Goal: Task Accomplishment & Management: Complete application form

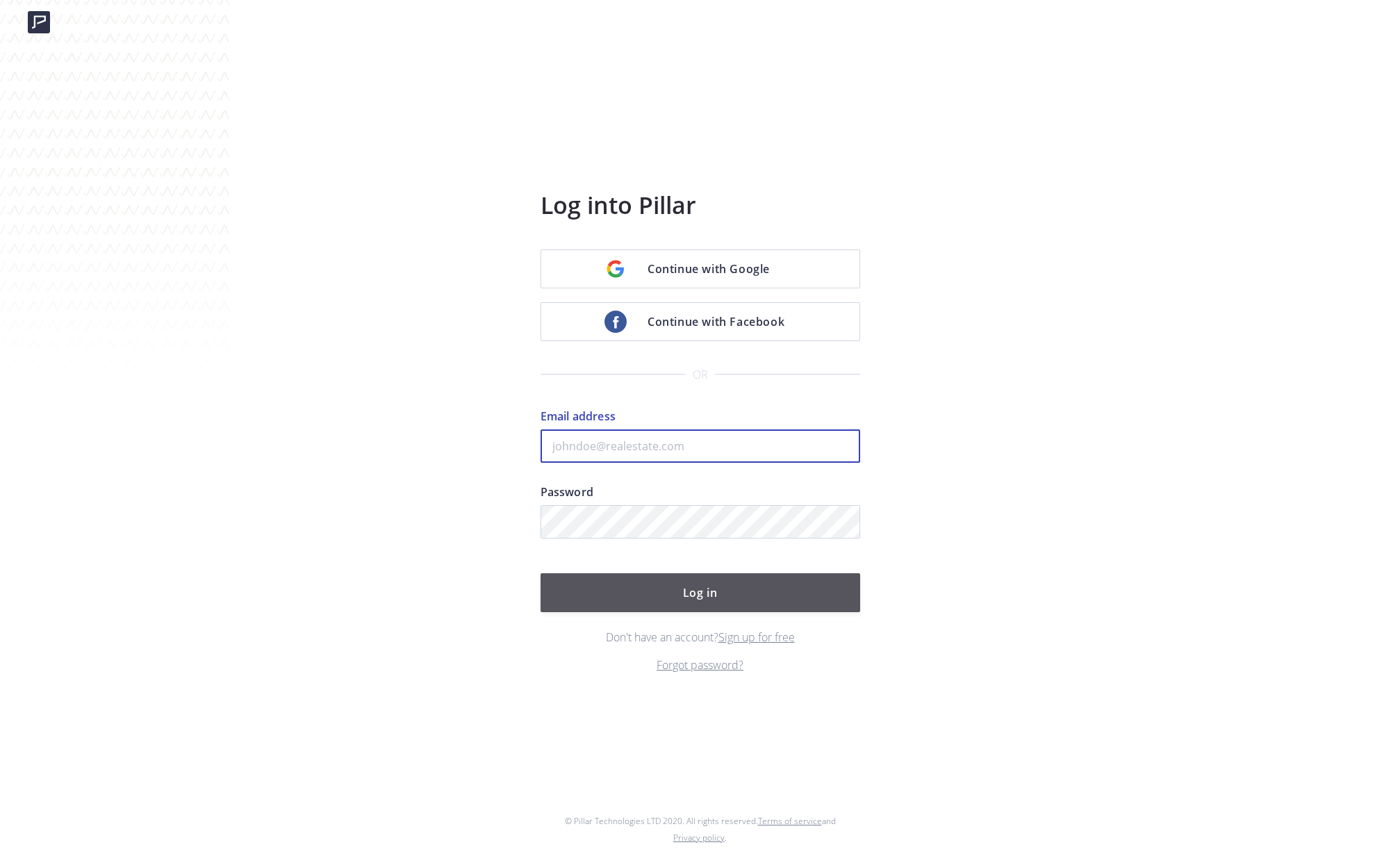
type input "ADOUMONT83@GMAIL.COM"
click at [701, 596] on button "Log in" at bounding box center [700, 592] width 320 height 39
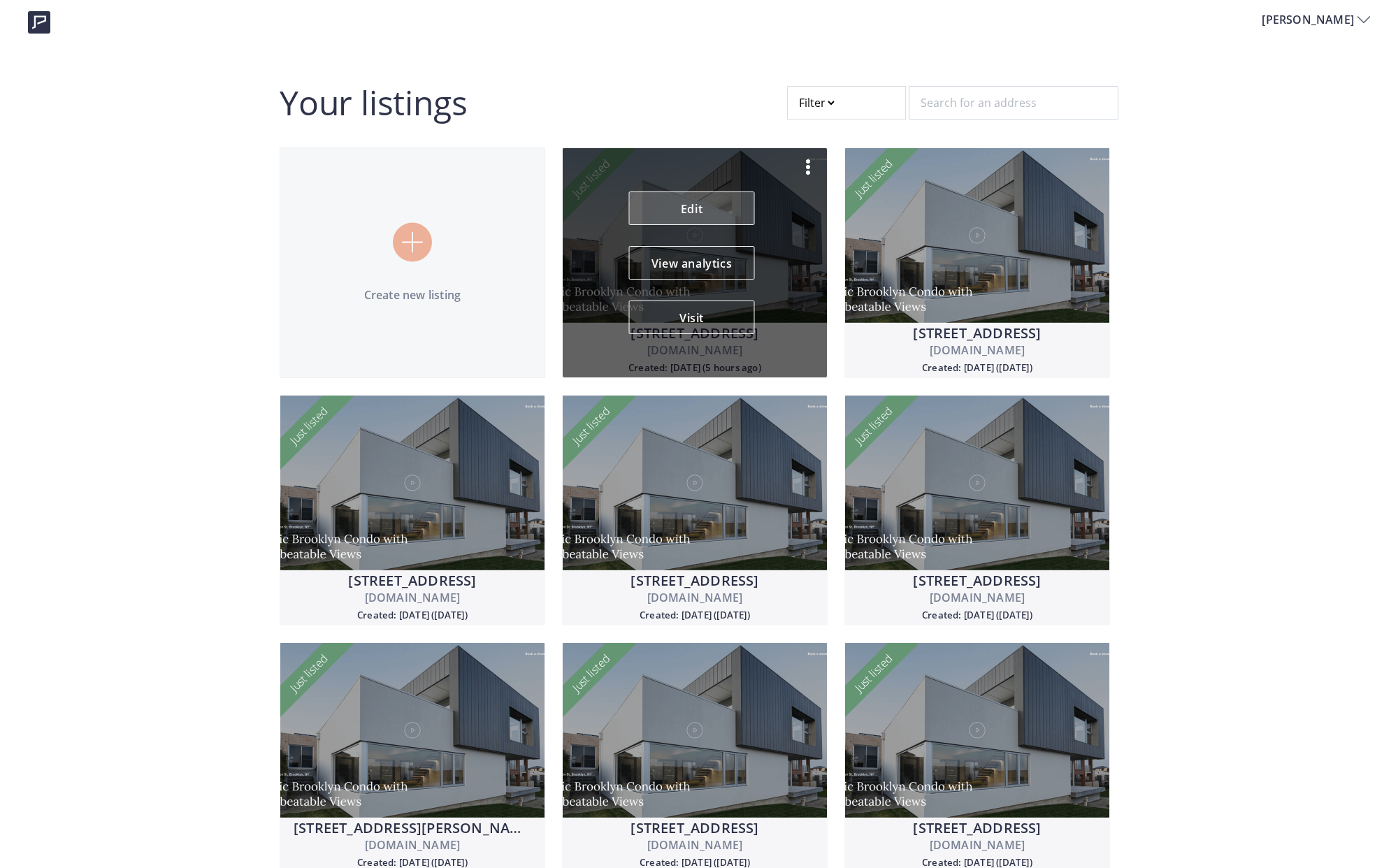
click at [688, 206] on link "Edit" at bounding box center [691, 209] width 126 height 34
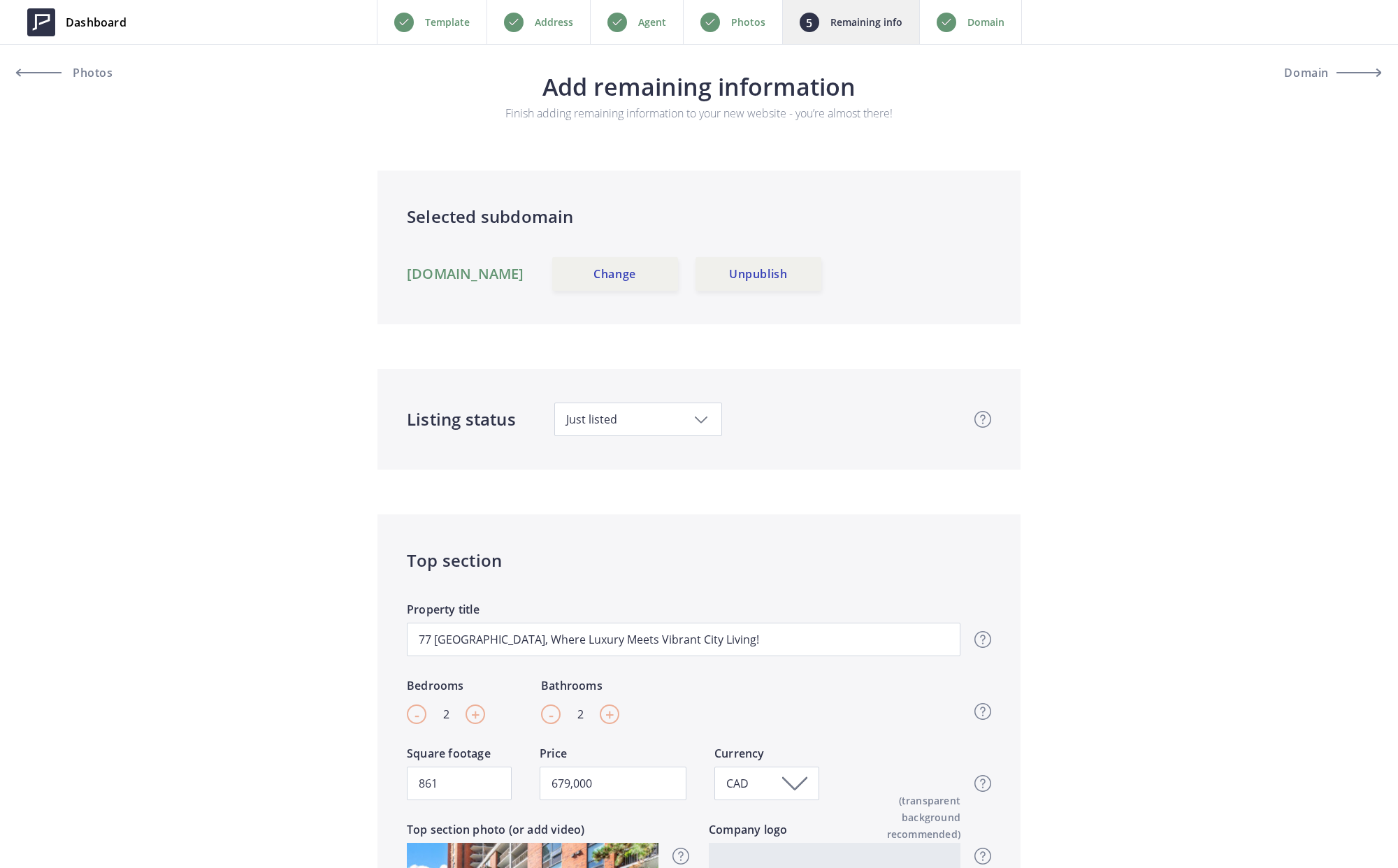
scroll to position [339, 0]
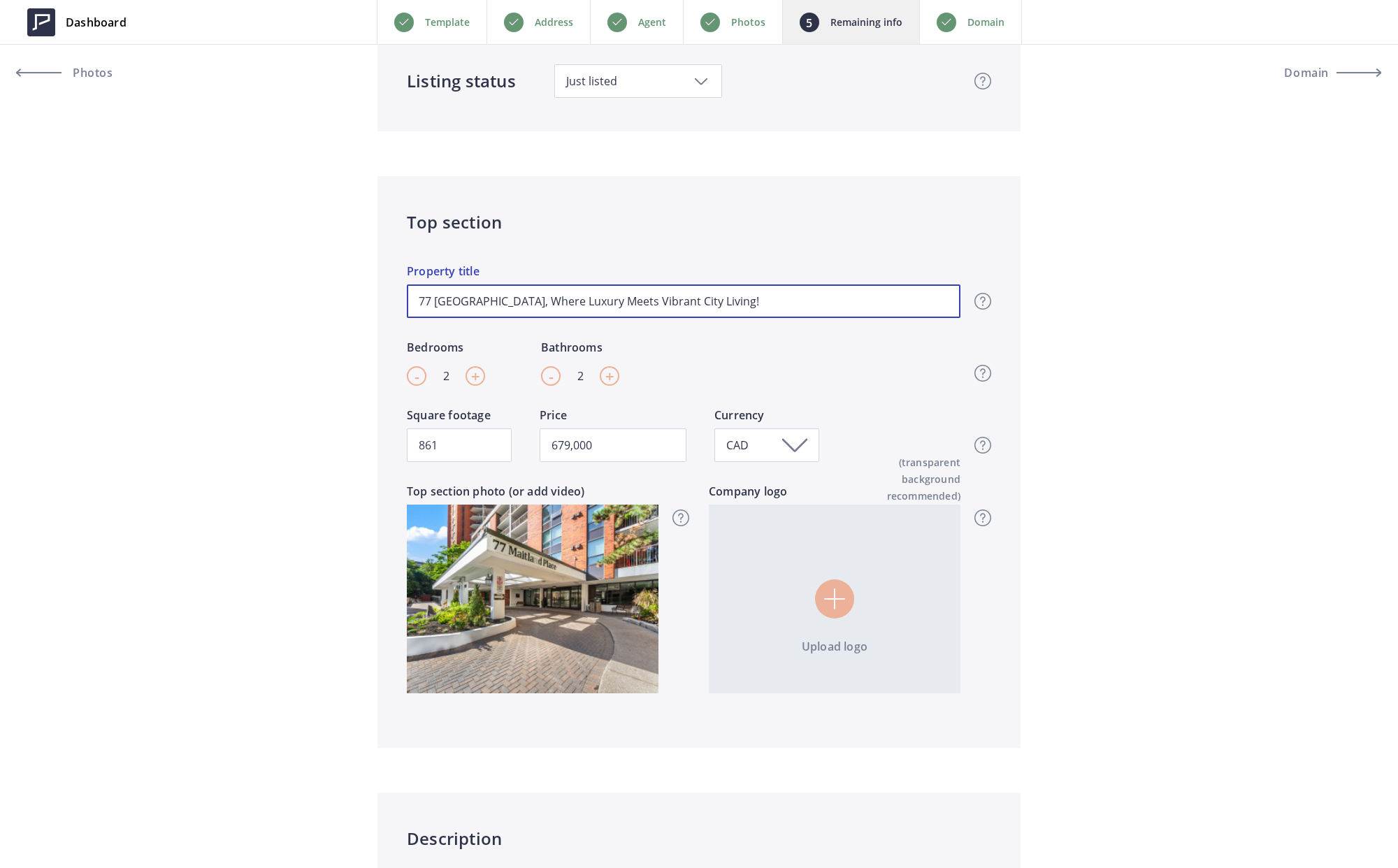
drag, startPoint x: 486, startPoint y: 301, endPoint x: 733, endPoint y: 302, distance: 247.0
click at [733, 302] on input "77 [GEOGRAPHIC_DATA], Where Luxury Meets Vibrant City Living!" at bounding box center [684, 301] width 554 height 34
type input "77 [GEOGRAPHIC_DATA], T"
type input "679,000"
type input "77 [GEOGRAPHIC_DATA], Tw"
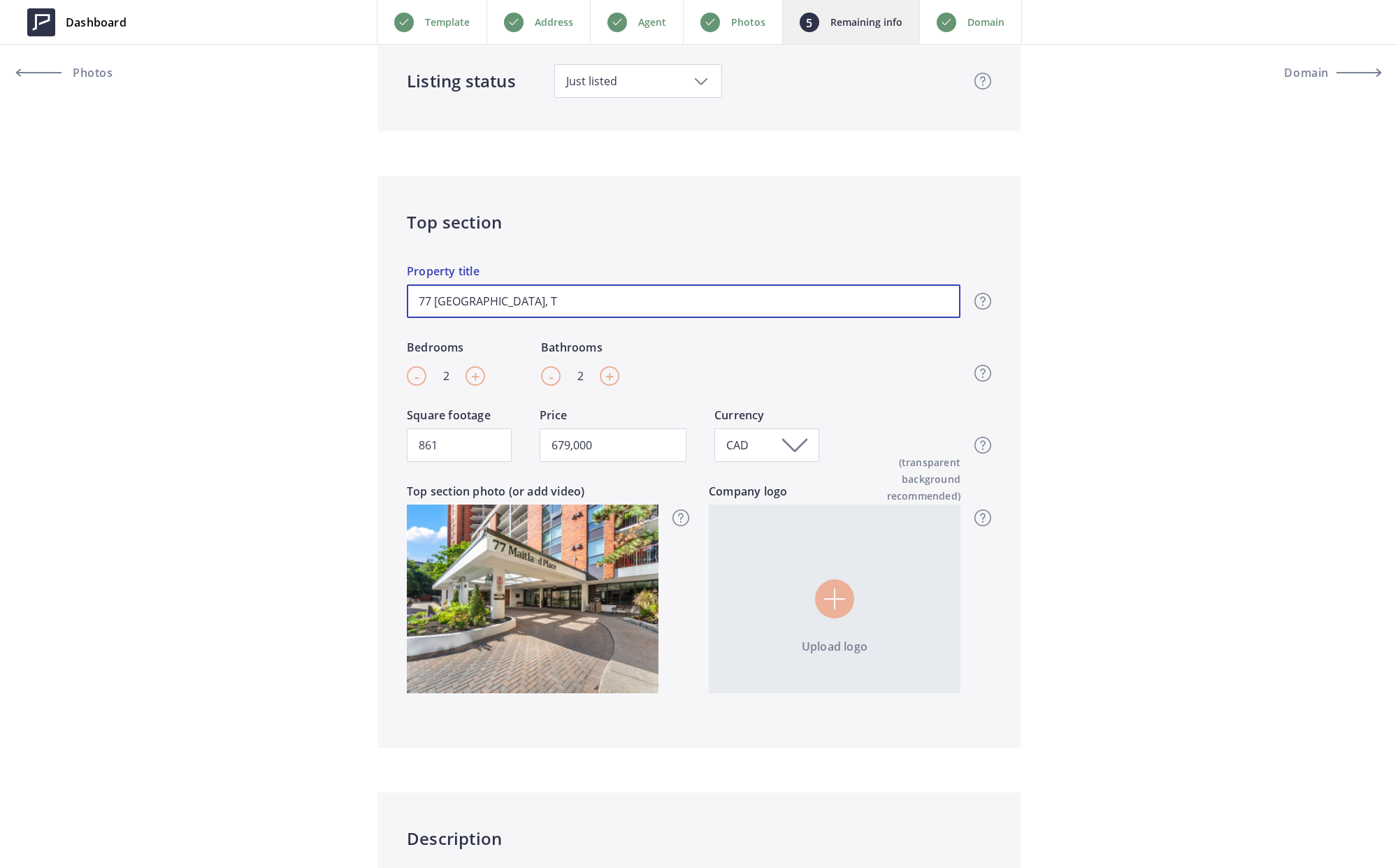
type input "679,000"
type input "77 [GEOGRAPHIC_DATA], Two"
type input "679,000"
type input "77 [GEOGRAPHIC_DATA], Two"
type input "679,000"
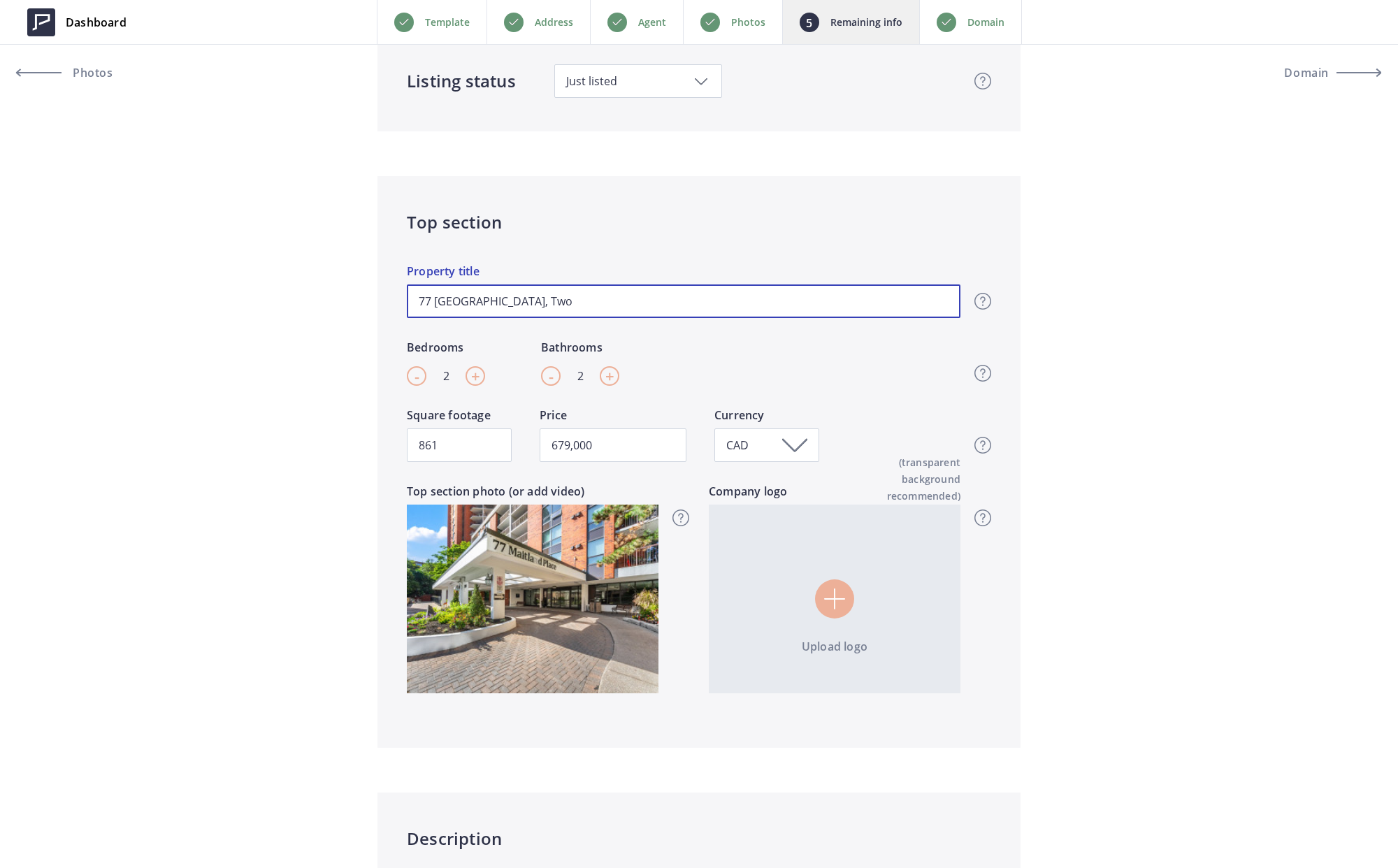
type input "77 [GEOGRAPHIC_DATA], Two B"
type input "679,000"
type input "77 [GEOGRAPHIC_DATA], Two Be"
type input "679,000"
type input "[GEOGRAPHIC_DATA], Two Bed"
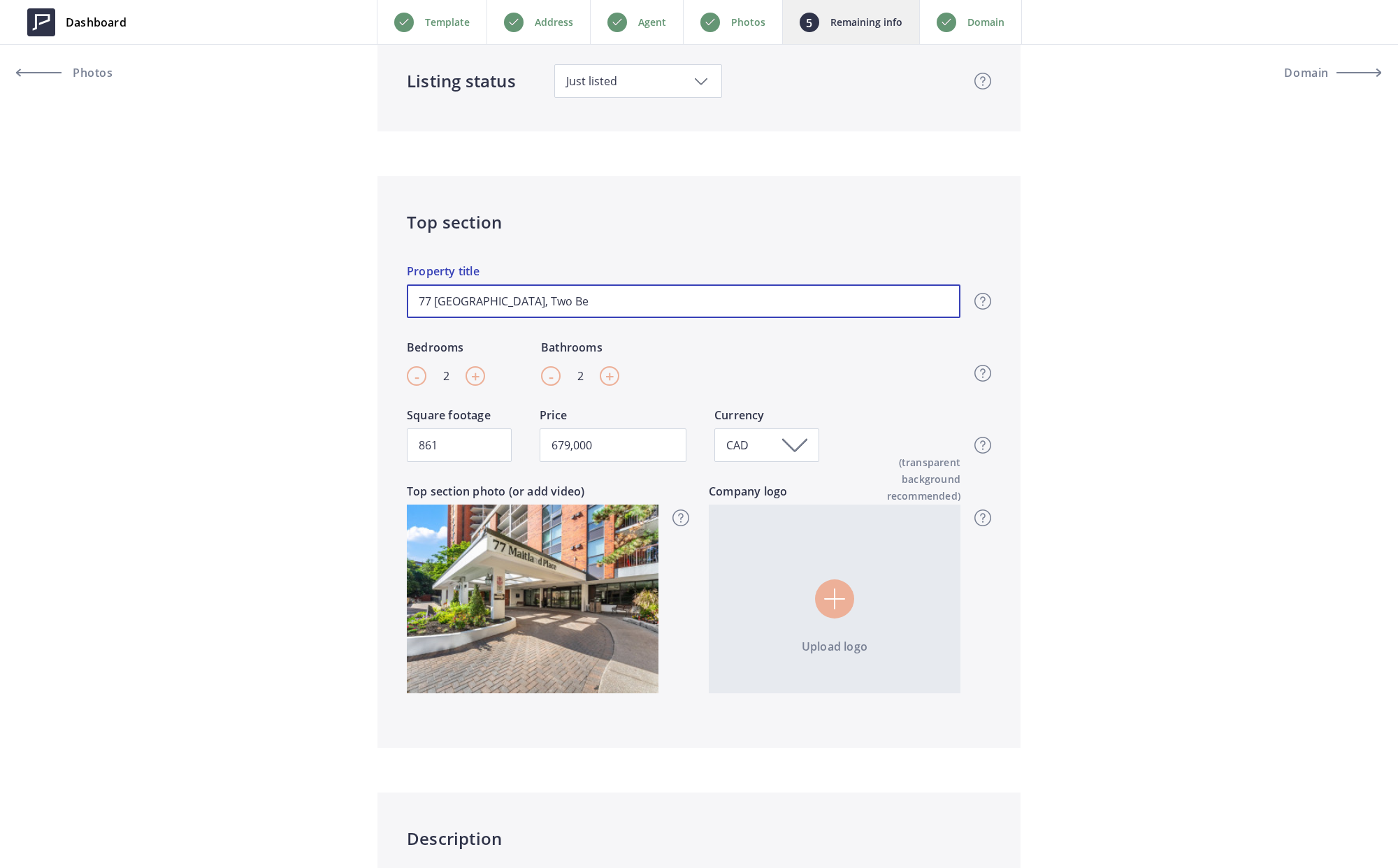
type input "679,000"
type input "[GEOGRAPHIC_DATA], [GEOGRAPHIC_DATA],"
type input "679,000"
type input "[GEOGRAPHIC_DATA], Two Bed"
type input "679,000"
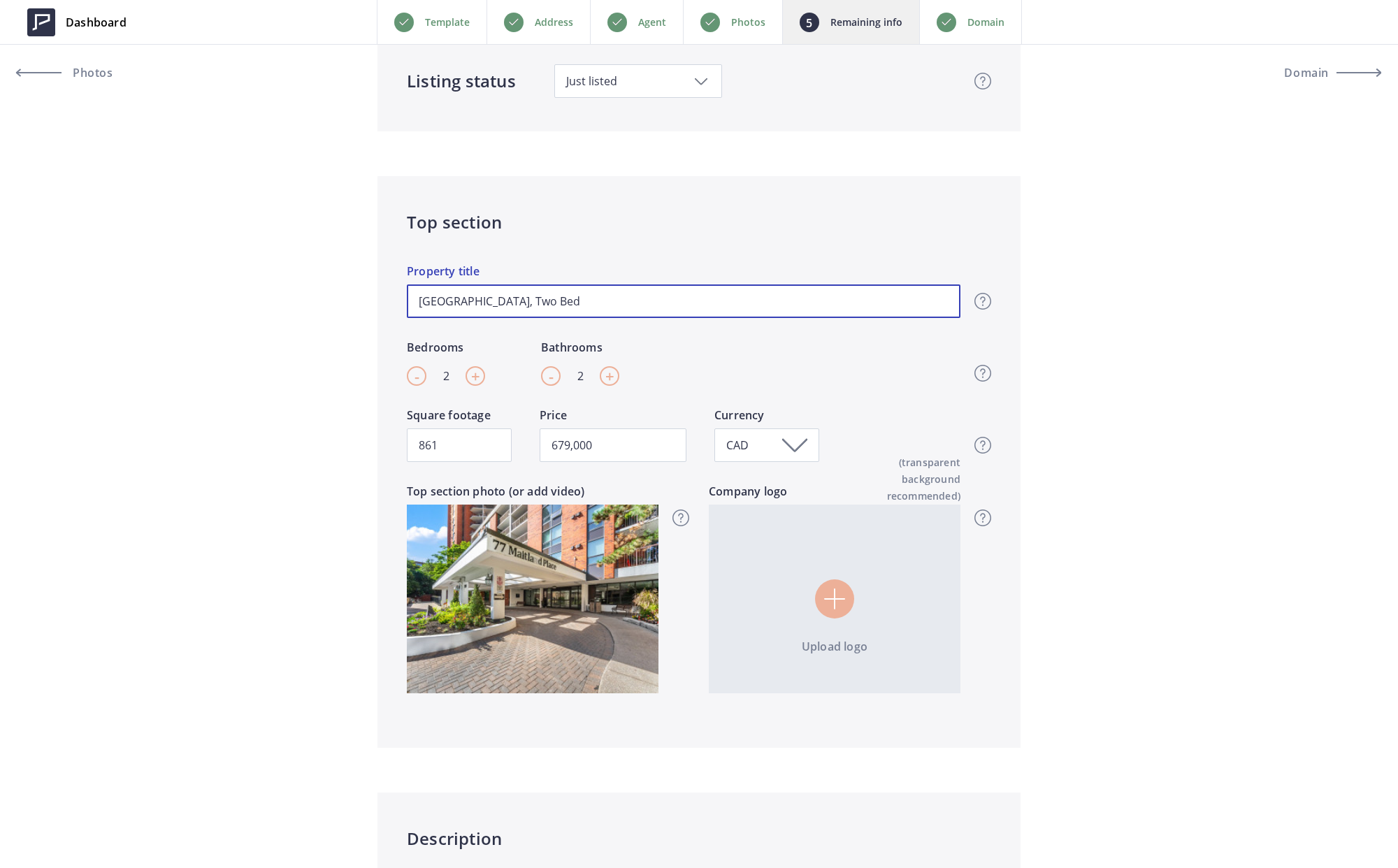
type input "[GEOGRAPHIC_DATA], Two Bed/"
type input "679,000"
type input "[GEOGRAPHIC_DATA], Two Bed/2"
type input "679,000"
type input "[GEOGRAPHIC_DATA], Two Bed/2B"
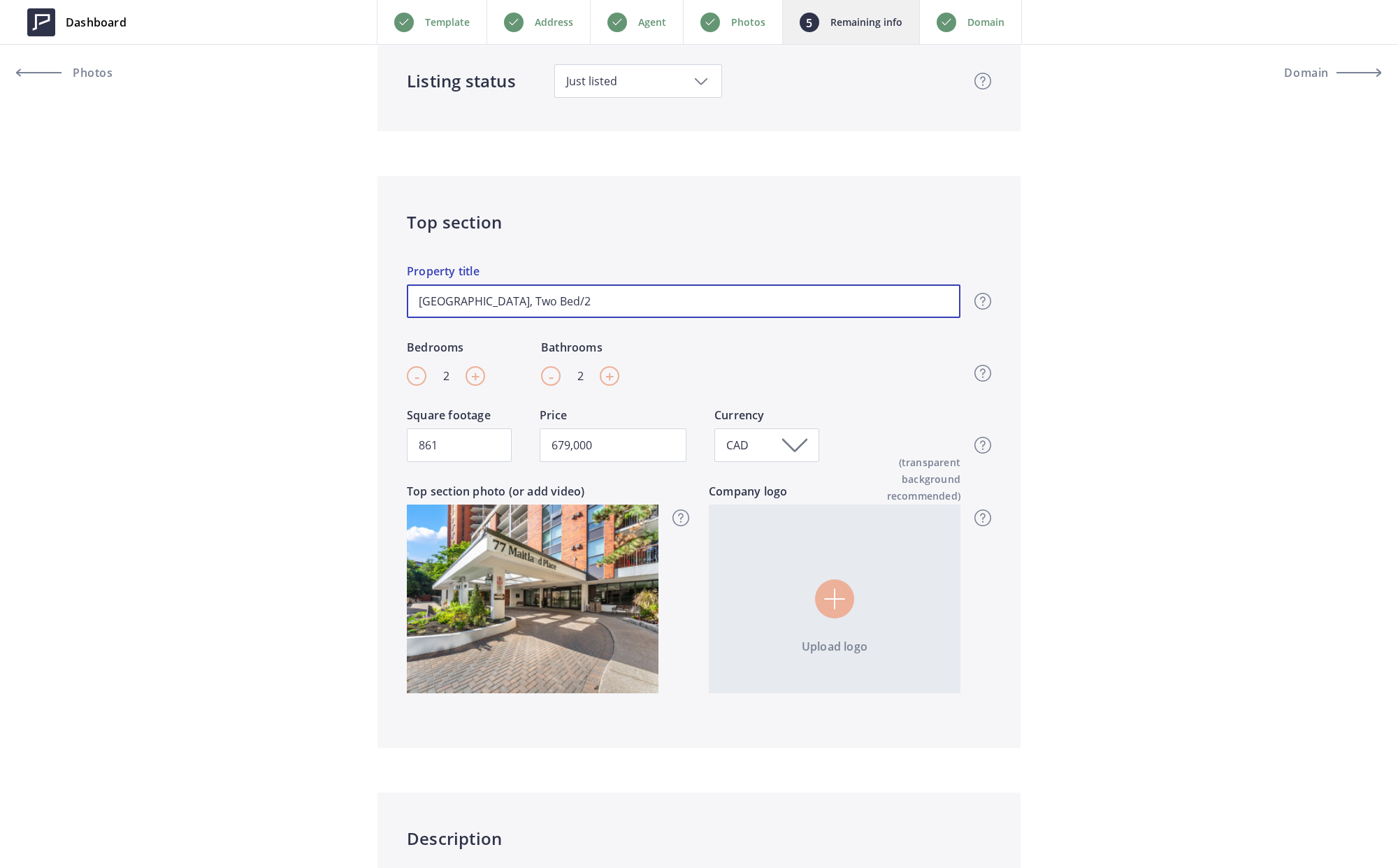
type input "679,000"
type input "[GEOGRAPHIC_DATA], Two Bed/2Ba"
type input "679,000"
type input "[GEOGRAPHIC_DATA], Two Bed/2Bat"
type input "679,000"
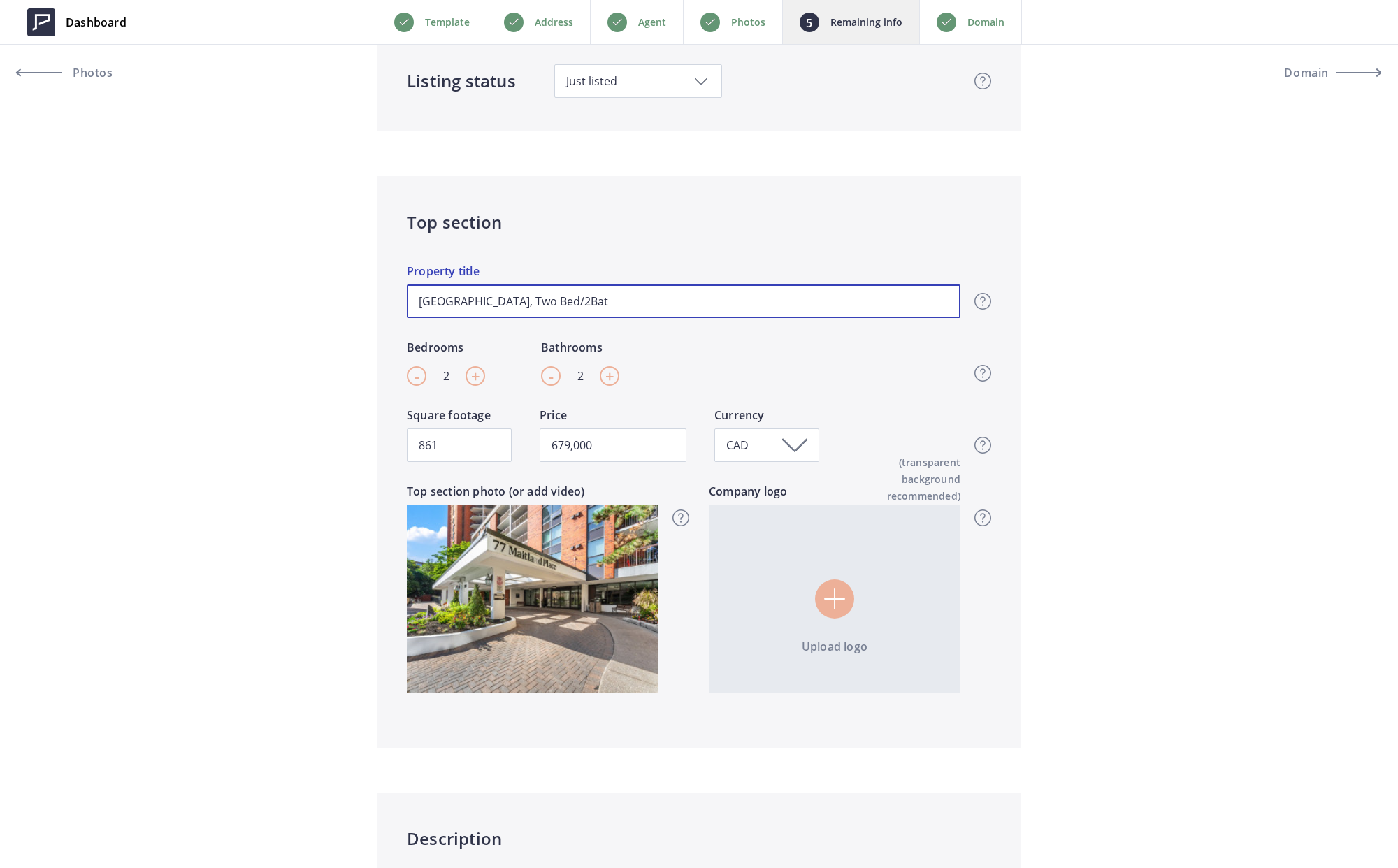
type input "[GEOGRAPHIC_DATA], Two Bed/2Bath"
type input "679,000"
type input "[GEOGRAPHIC_DATA], Two Bed/2Bath"
type input "679,000"
type input "[GEOGRAPHIC_DATA], Two Bed/2Bath"
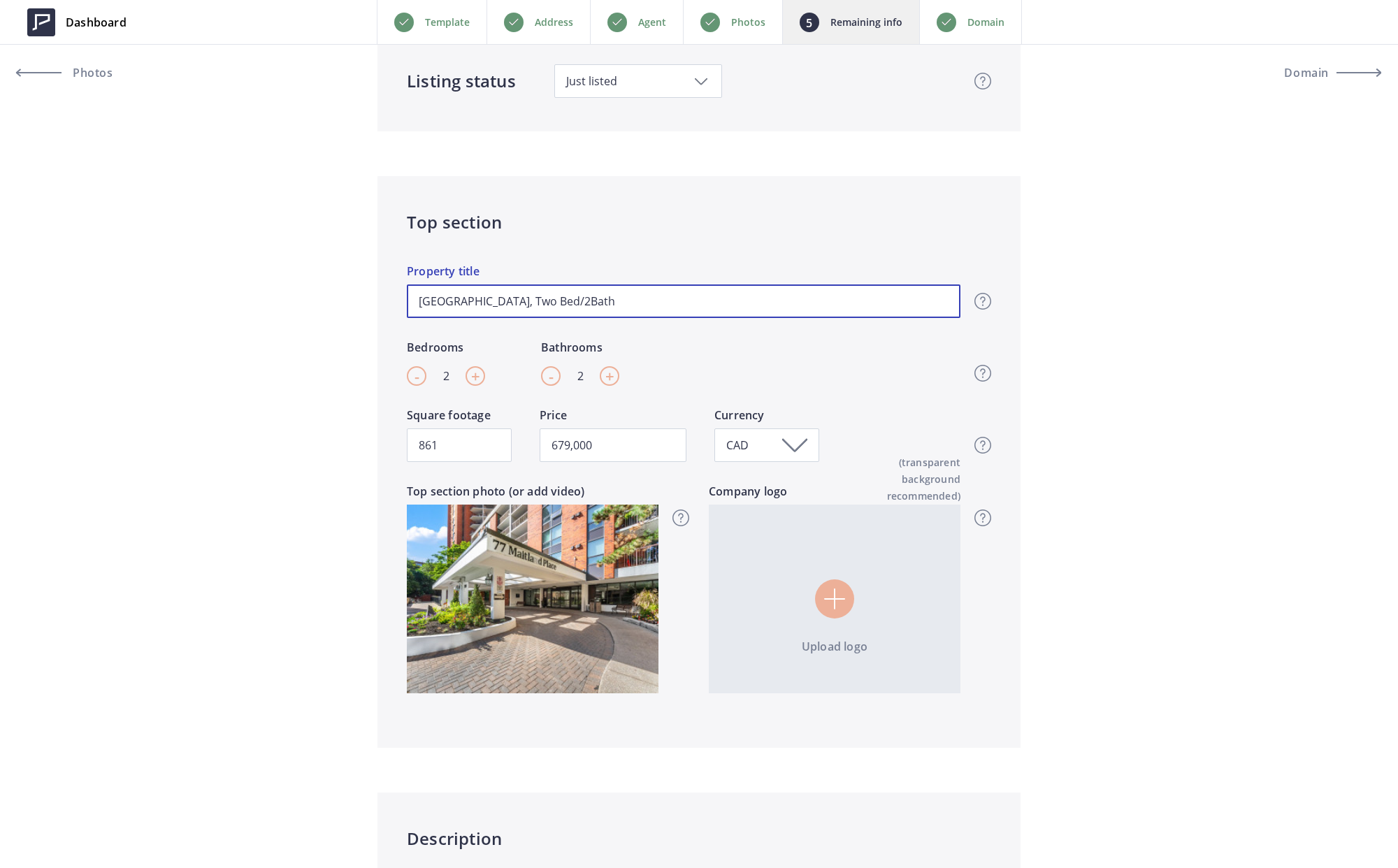
type input "679,000"
type input "[GEOGRAPHIC_DATA], Two Bed/2Bat"
type input "679,000"
type input "[GEOGRAPHIC_DATA], Two Bed/2Ba"
type input "679,000"
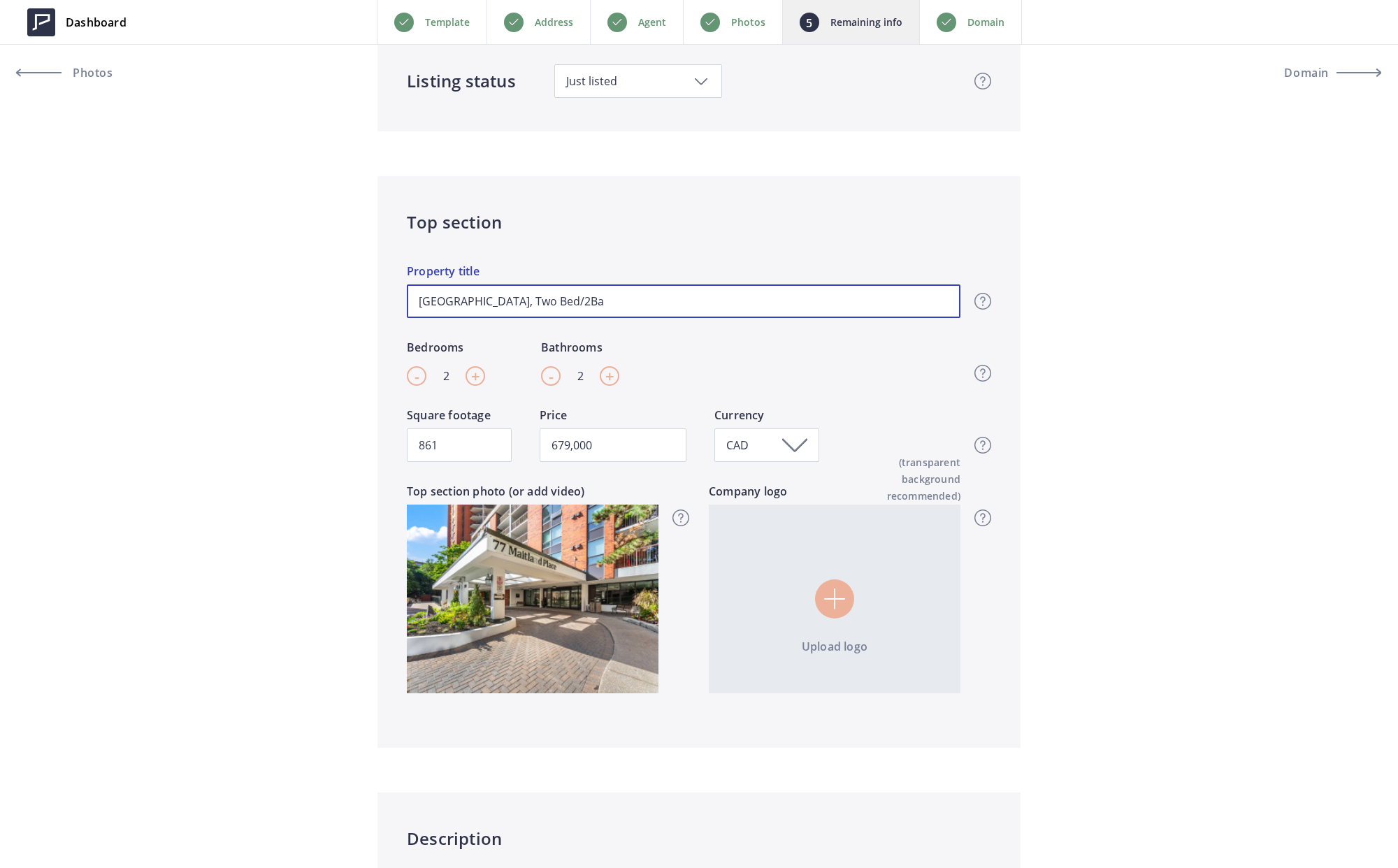
type input "[GEOGRAPHIC_DATA], Two Bed/2B"
type input "679,000"
type input "[GEOGRAPHIC_DATA], Two Bed/2"
type input "679,000"
type input "[GEOGRAPHIC_DATA], Two Bed/"
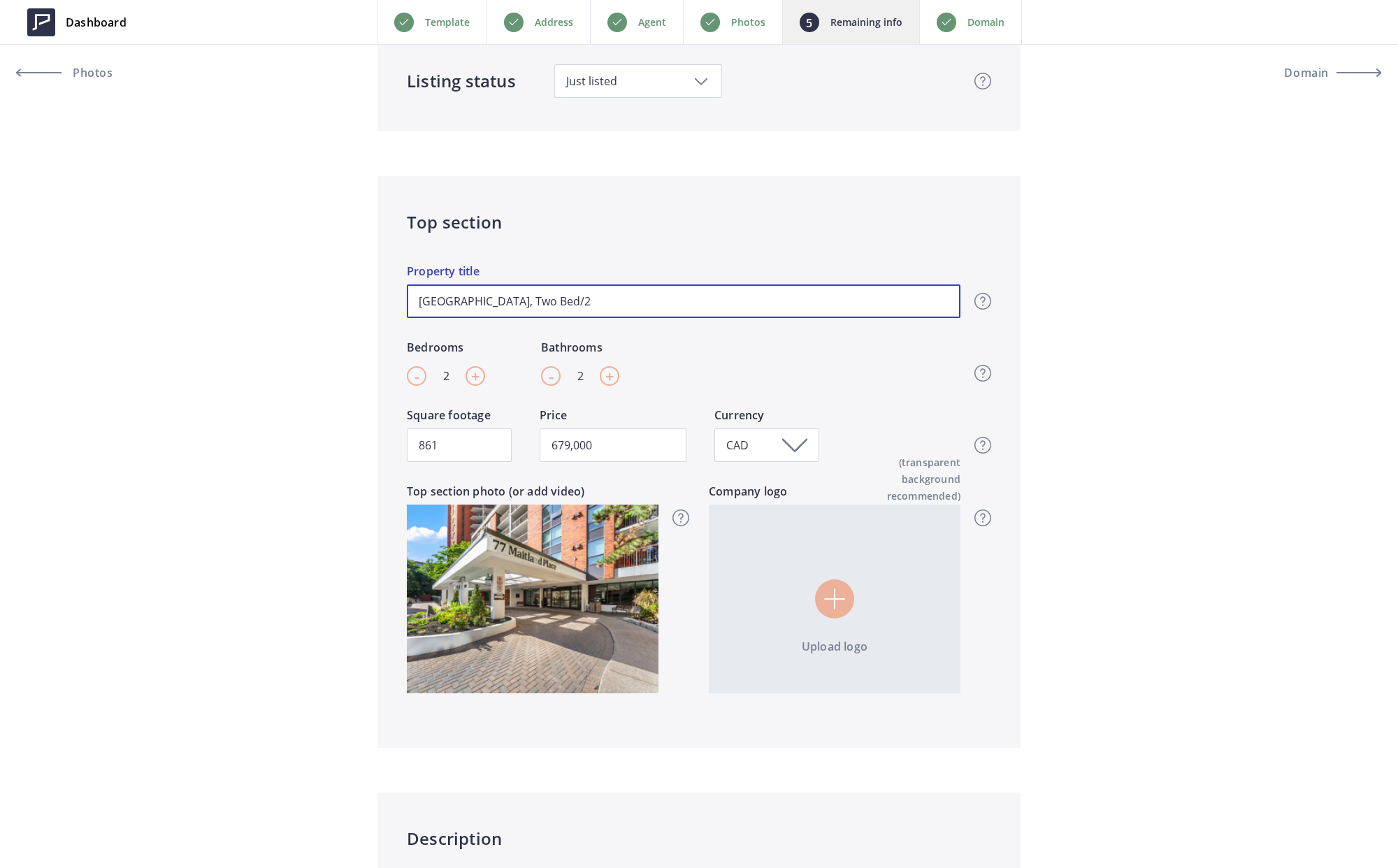
type input "679,000"
type input "[GEOGRAPHIC_DATA], Two Bed/T"
type input "679,000"
type input "[GEOGRAPHIC_DATA], Two Bed/Tw"
type input "679,000"
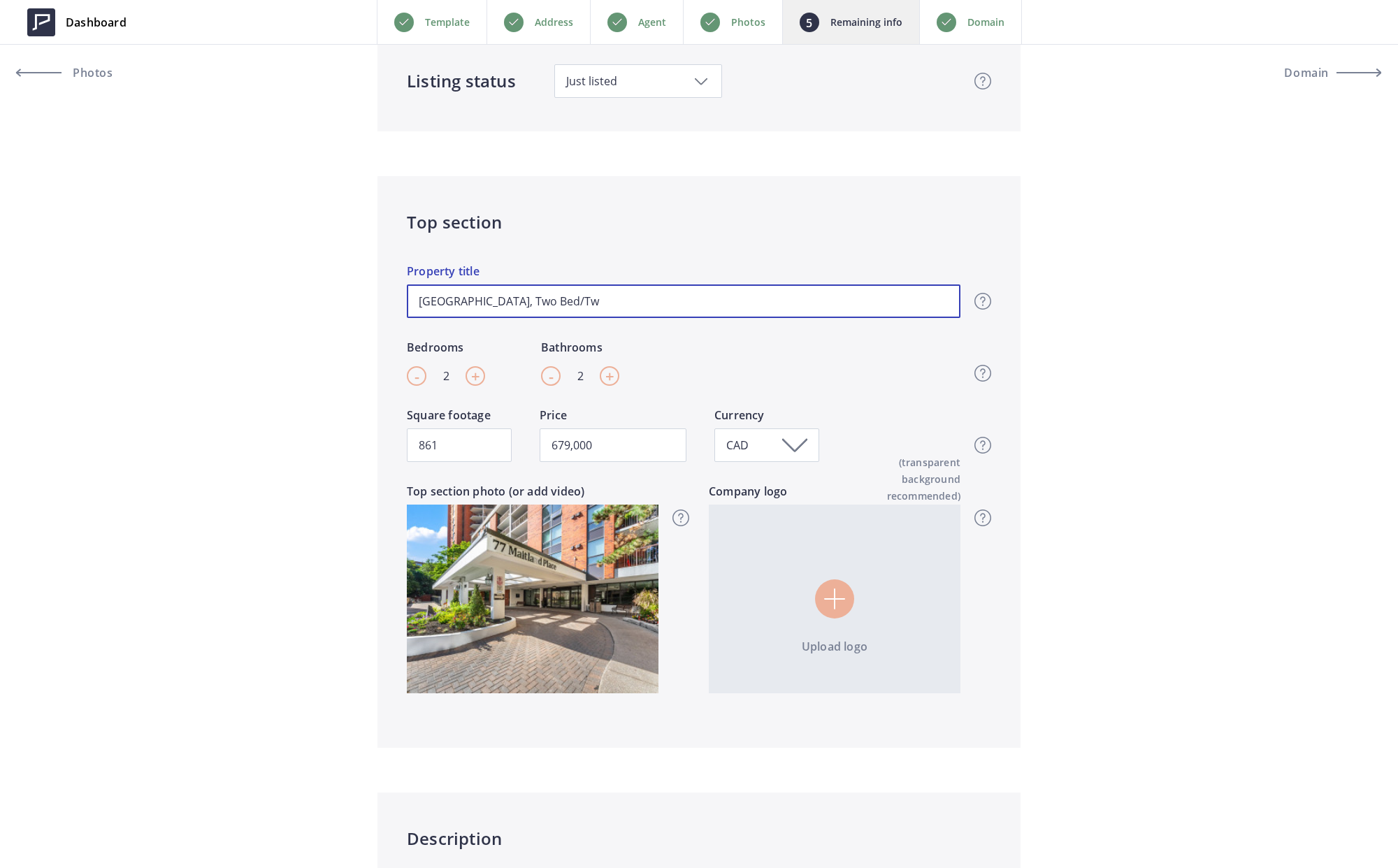
type input "[GEOGRAPHIC_DATA], Two Bed/Twh"
type input "679,000"
type input "[GEOGRAPHIC_DATA], Two Bed/Tw"
type input "679,000"
type input "[GEOGRAPHIC_DATA], Two Bed/Twp"
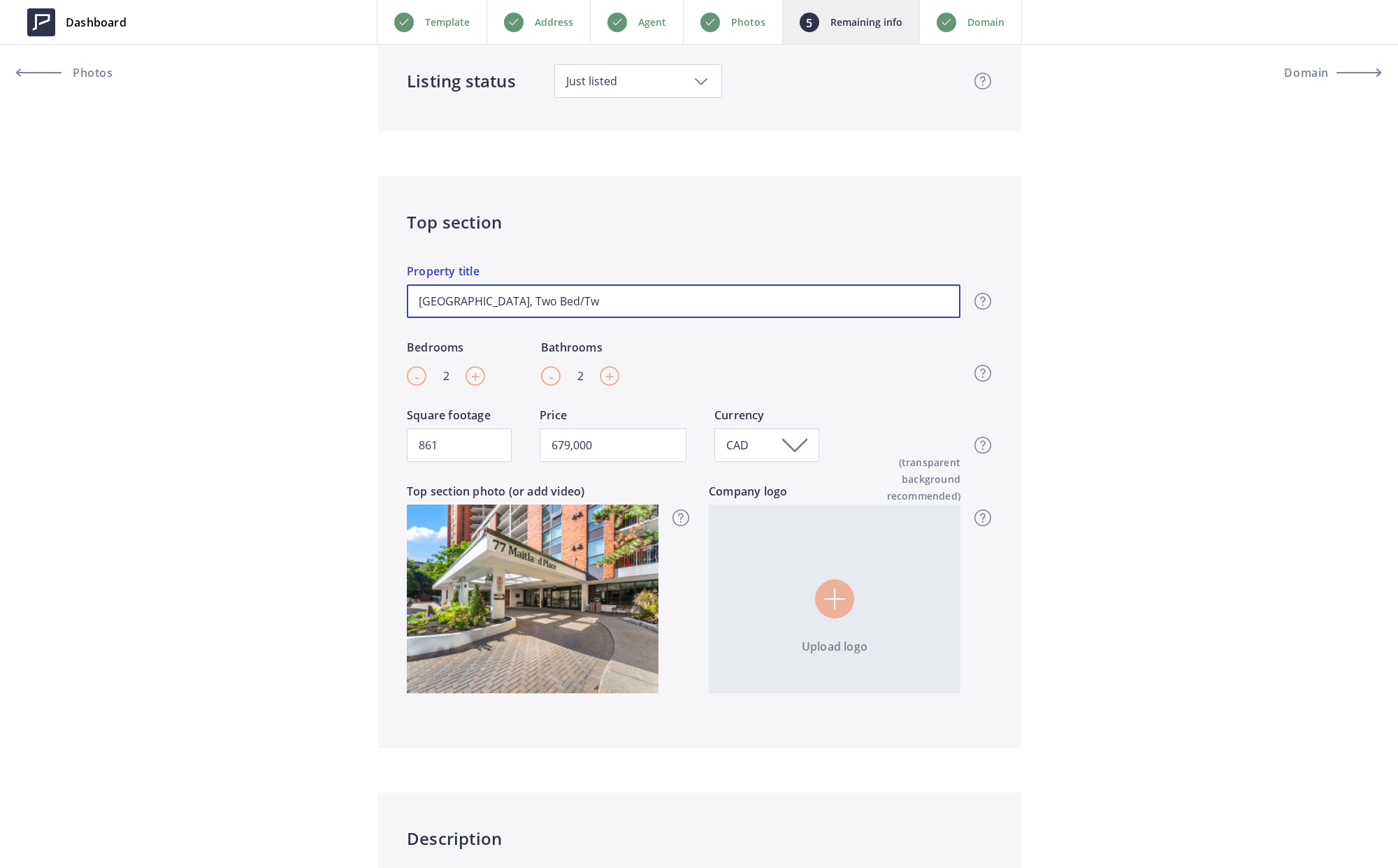
type input "679,000"
type input "[GEOGRAPHIC_DATA], Two Bed/Twp"
type input "679,000"
type input "[GEOGRAPHIC_DATA], Two Bed/Twp"
type input "679,000"
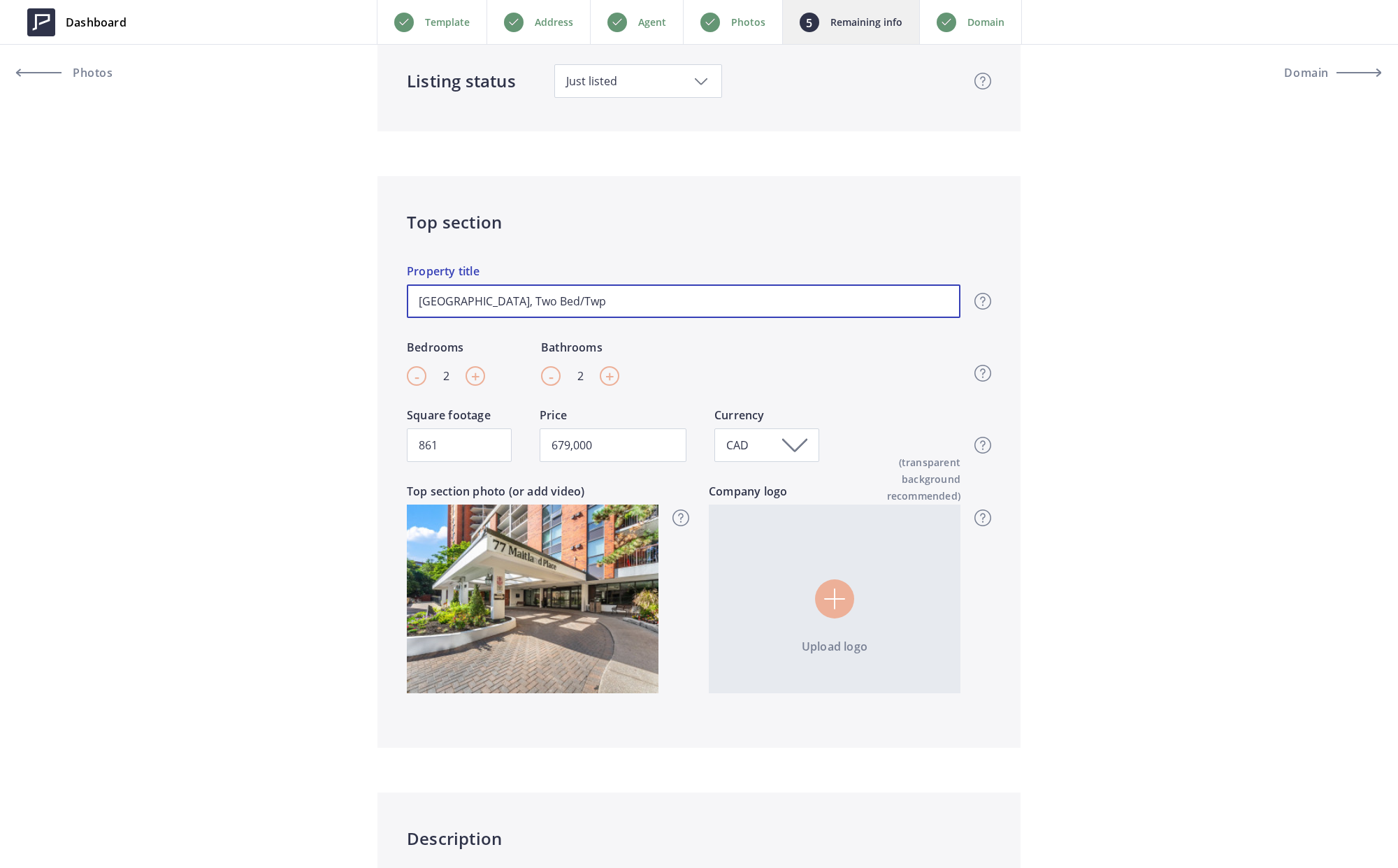
type input "[GEOGRAPHIC_DATA], Two Bed/Tw"
type input "679,000"
type input "77 [GEOGRAPHIC_DATA], Two Bed/Two"
type input "679,000"
type input "77 [GEOGRAPHIC_DATA], Two Bed/Two"
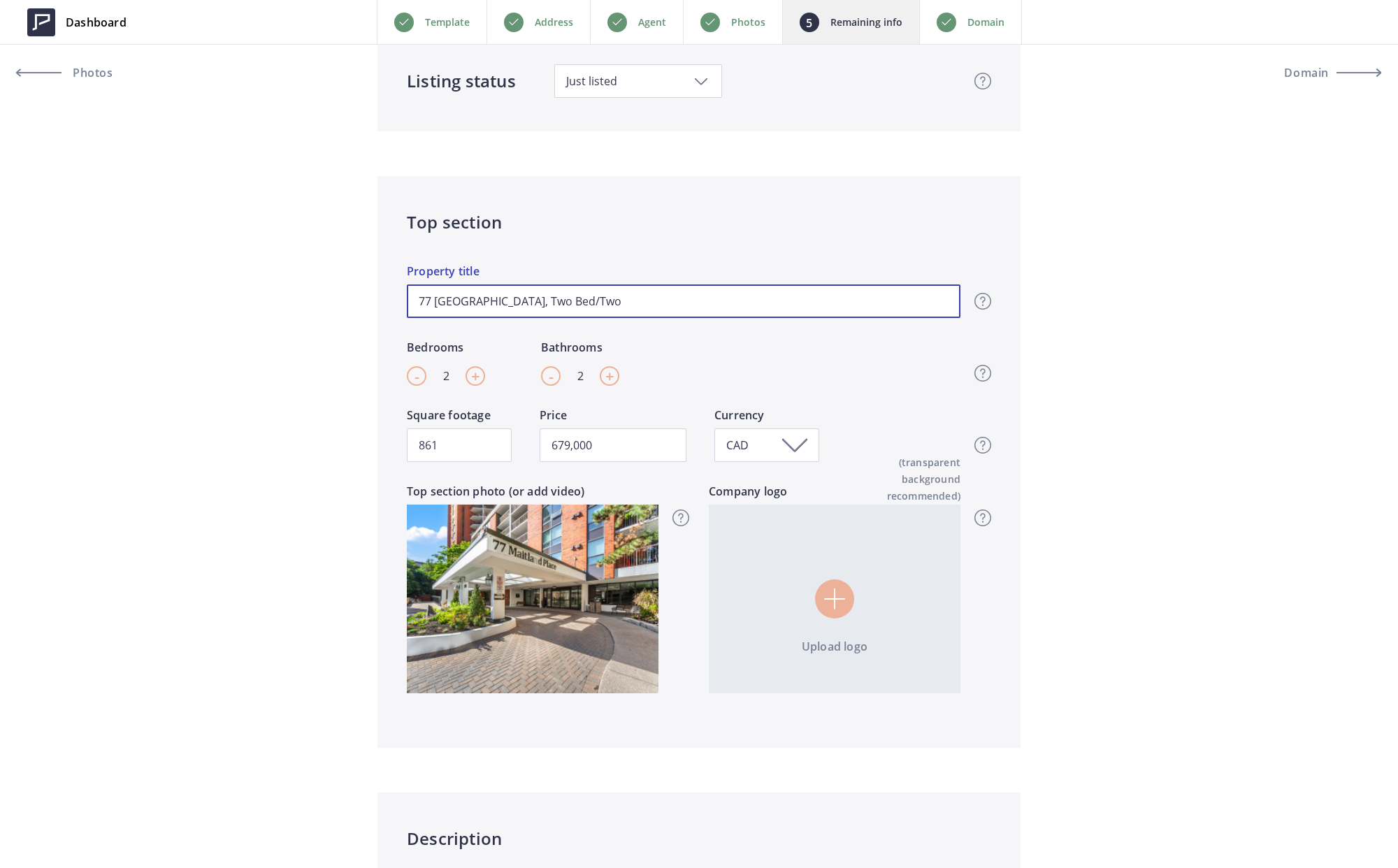
type input "679,000"
type input "[GEOGRAPHIC_DATA], Two Bed/Two B"
type input "679,000"
type input "77 [GEOGRAPHIC_DATA], Two Bed/Two Ba"
type input "679,000"
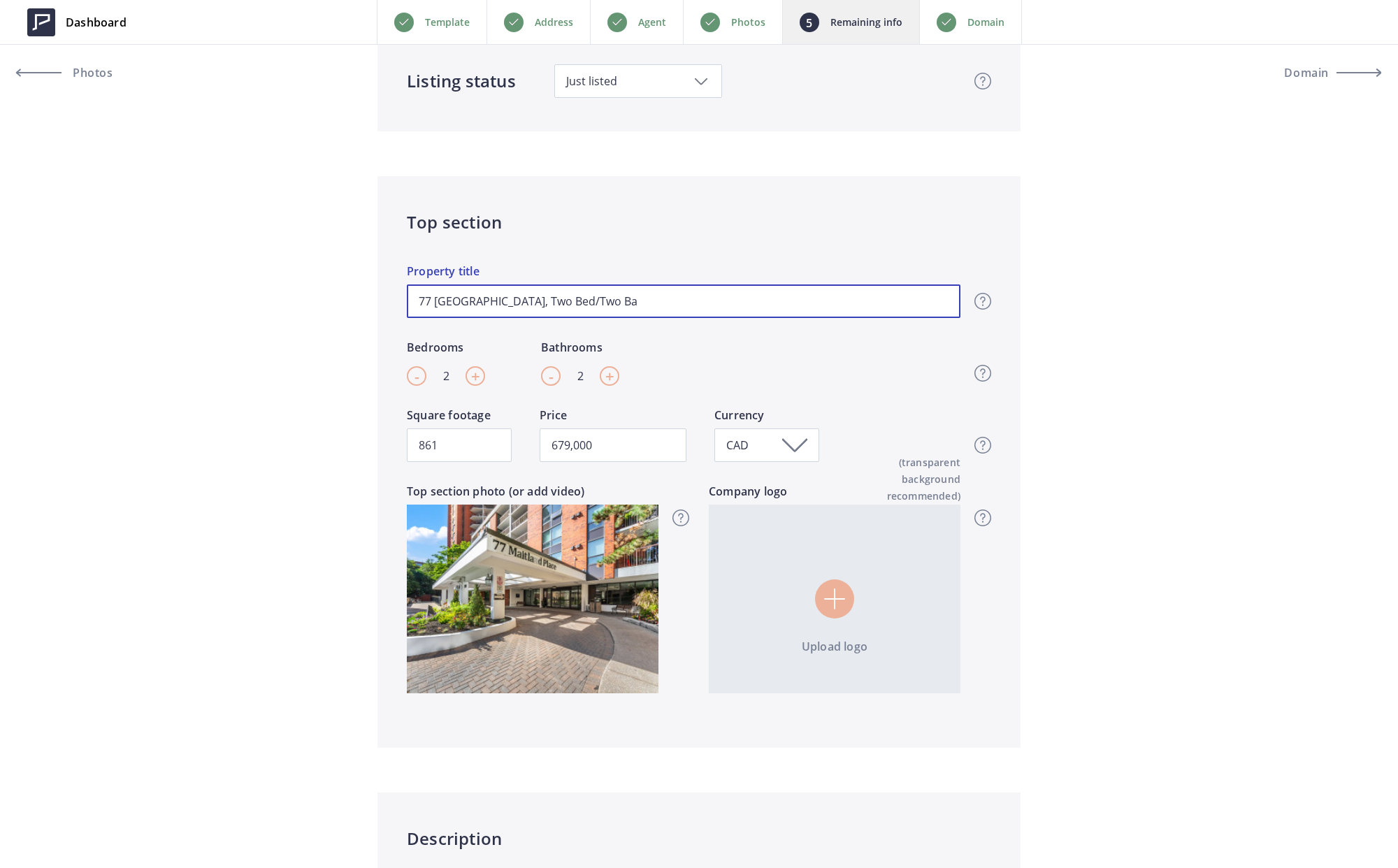
type input "77 [GEOGRAPHIC_DATA], Two Bed/Two Bat"
type input "679,000"
type input "[GEOGRAPHIC_DATA], Two Bed/Two Bath"
type input "679,000"
type input "[GEOGRAPHIC_DATA], Two Bed/Two Bath"
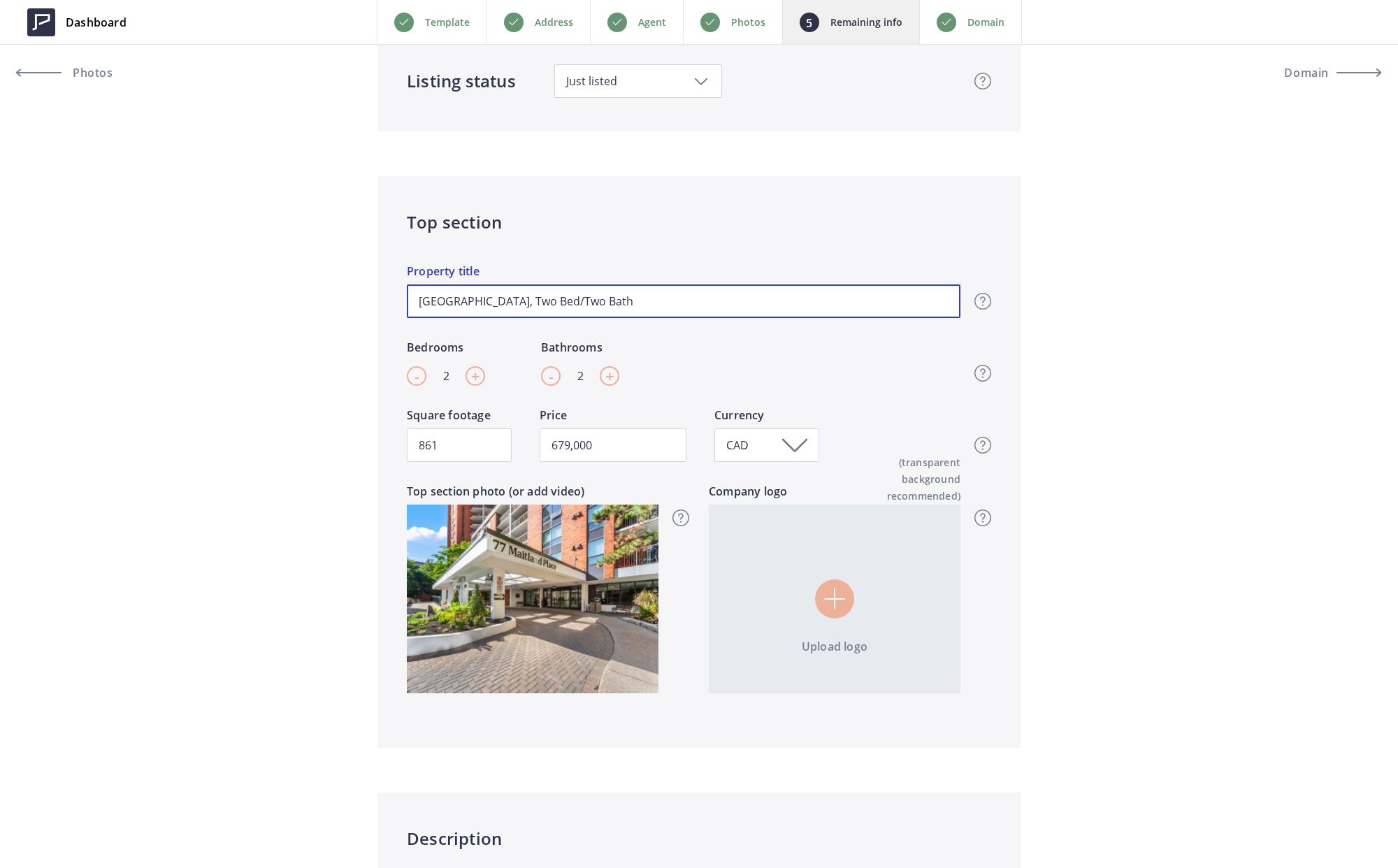
type input "679,000"
type input "[GEOGRAPHIC_DATA], Two Bed/Two Bath S"
type input "679,000"
type input "[GEOGRAPHIC_DATA], Two Bed/Two Bath Su"
type input "679,000"
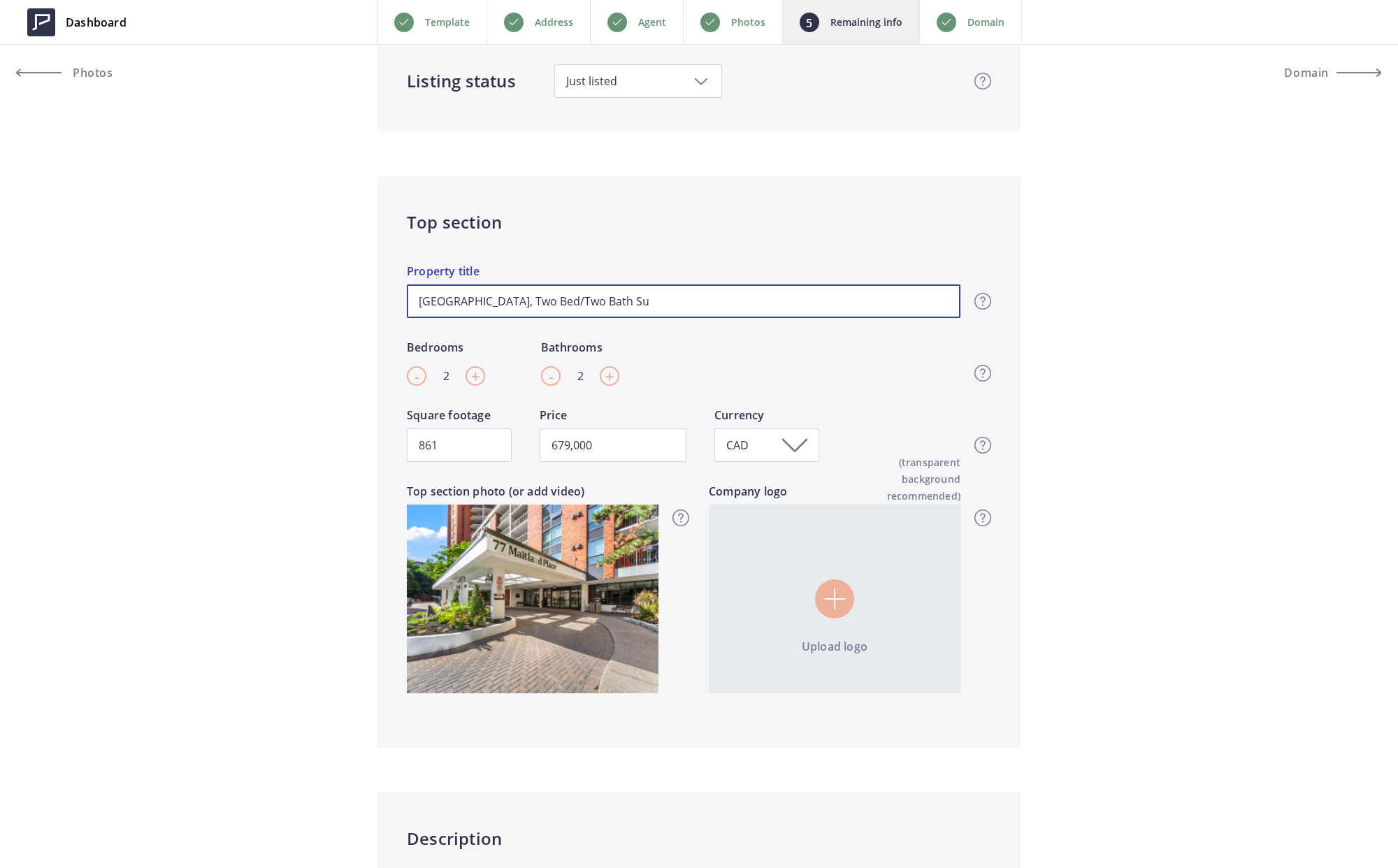
type input "[GEOGRAPHIC_DATA], Two Bed/Two Bath Sui"
type input "679,000"
type input "[GEOGRAPHIC_DATA], Two Bed/Two Bath Suit"
type input "679,000"
type input "[GEOGRAPHIC_DATA], Two Bed/Two Bath Suite"
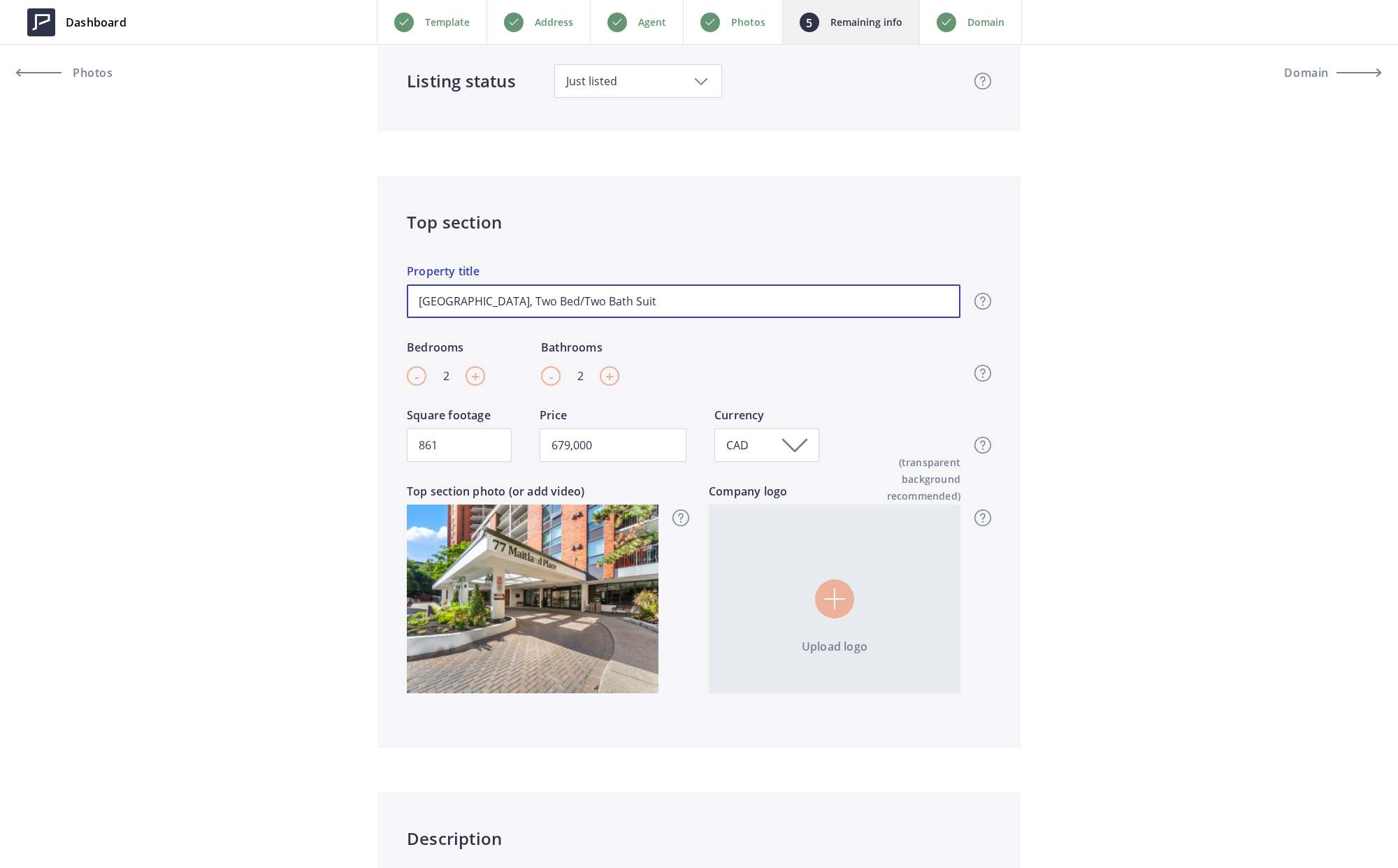
type input "679,000"
type input "[GEOGRAPHIC_DATA], Two Bed/Two Bath Suite"
type input "679,000"
type input "[GEOGRAPHIC_DATA], Two Bed/Two Bath Suite w"
type input "679,000"
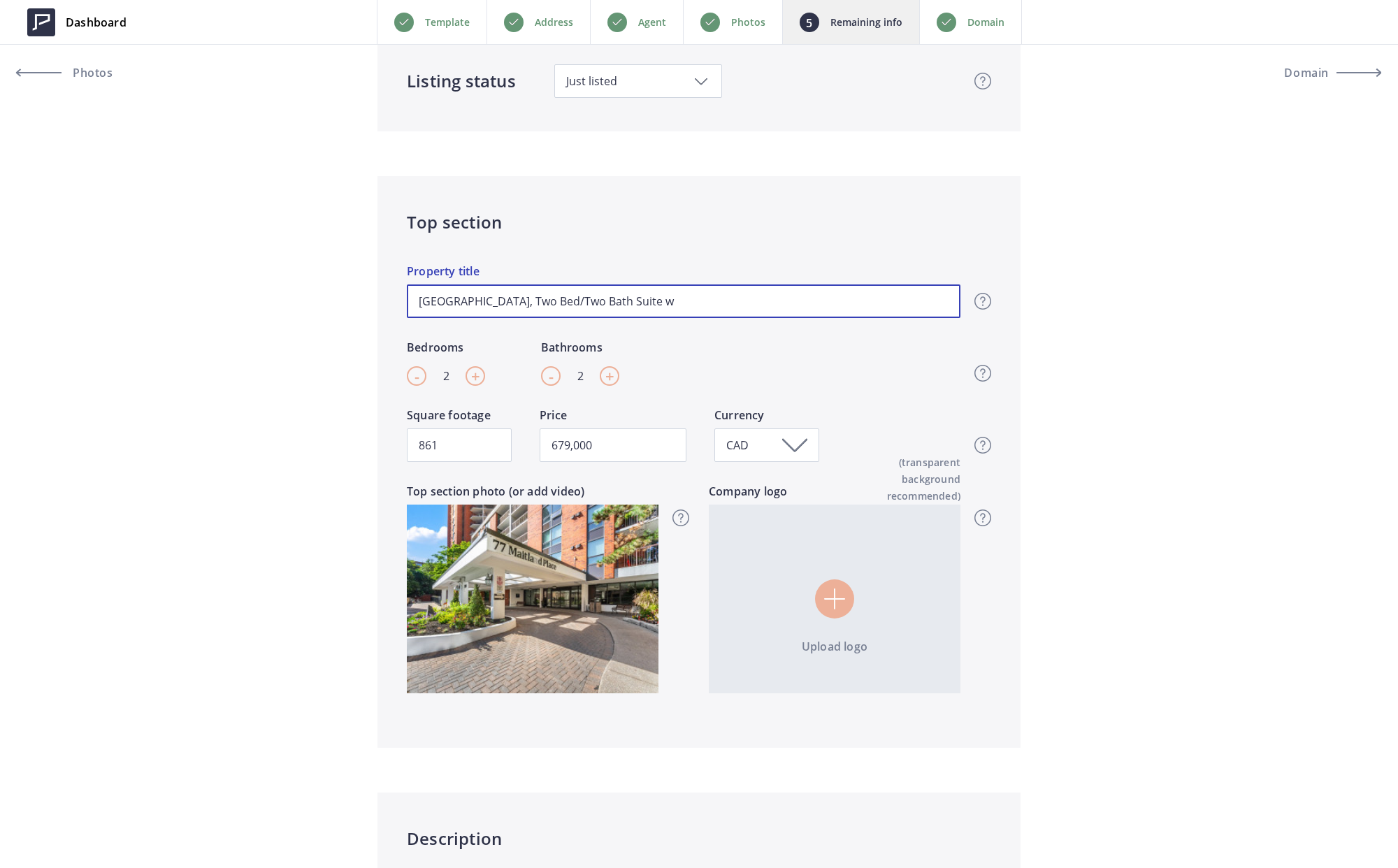
type input "[GEOGRAPHIC_DATA], Two Bed/Two Bath Suite wi"
type input "679,000"
type input "[GEOGRAPHIC_DATA], Two Bed/Two Bath Suite wit"
type input "679,000"
type input "[GEOGRAPHIC_DATA], Two Bed/Two Bath Suite with"
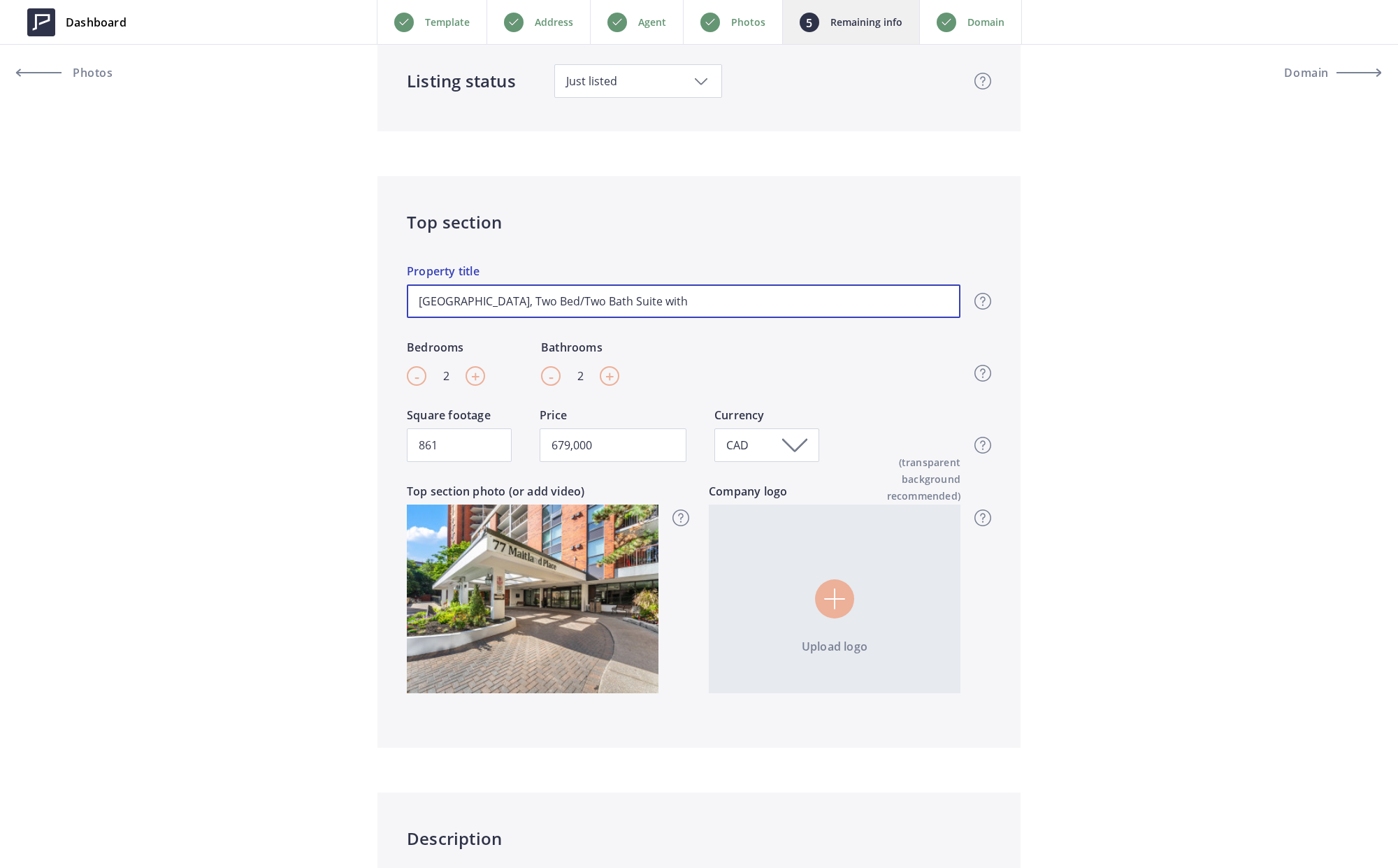
type input "679,000"
type input "[GEOGRAPHIC_DATA], Two Bed/Two Bath Suite with"
type input "679,000"
type input "[GEOGRAPHIC_DATA], Two Bed/Two Bath Suite with P"
type input "679,000"
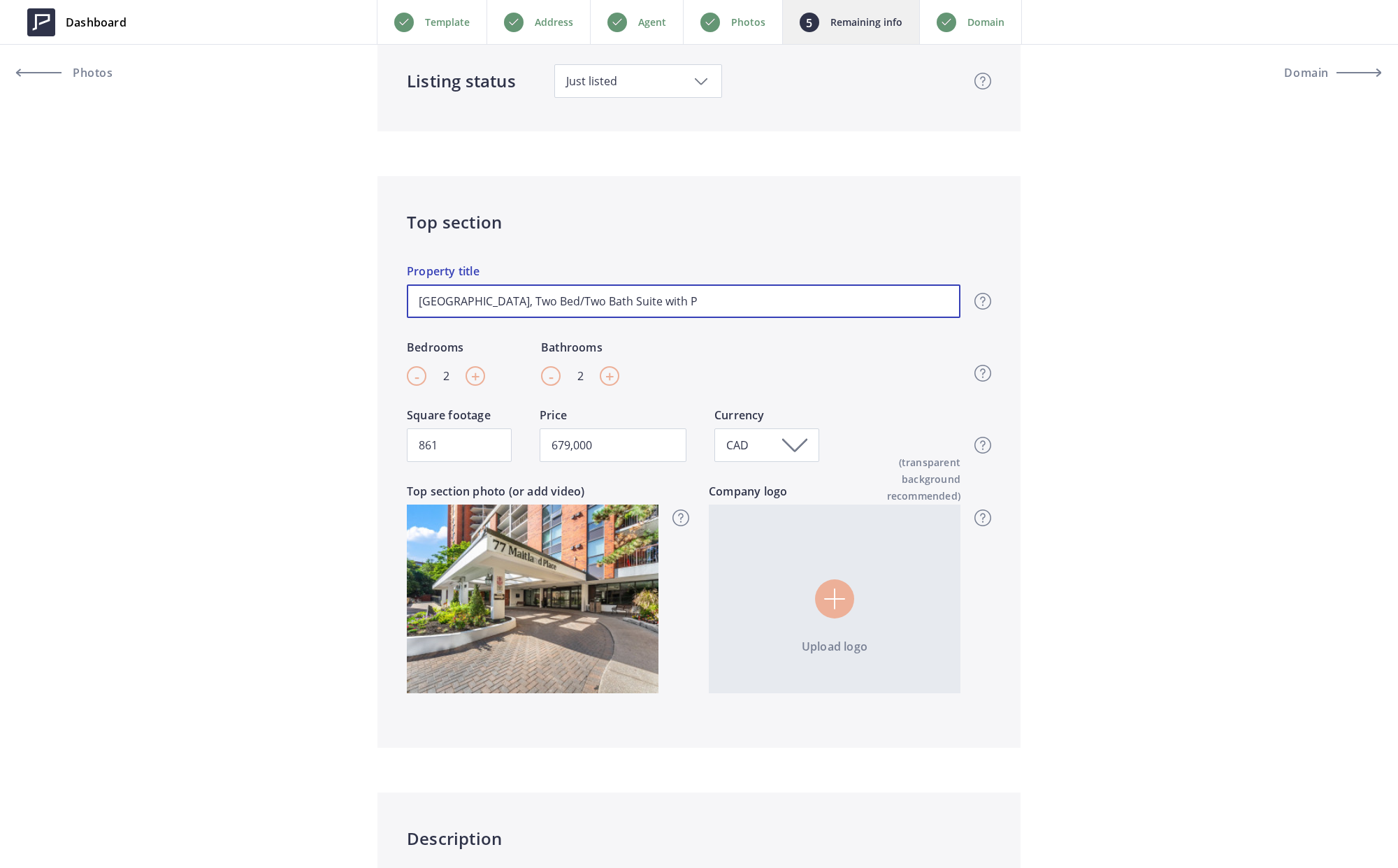
type input "[GEOGRAPHIC_DATA], Two Bed/Two Bath Suite with Pr"
type input "679,000"
type input "[GEOGRAPHIC_DATA], Two Bed/Two Bath Suite with Pri"
type input "679,000"
type input "[GEOGRAPHIC_DATA], Two Bed/Two Bath Suite with Priv"
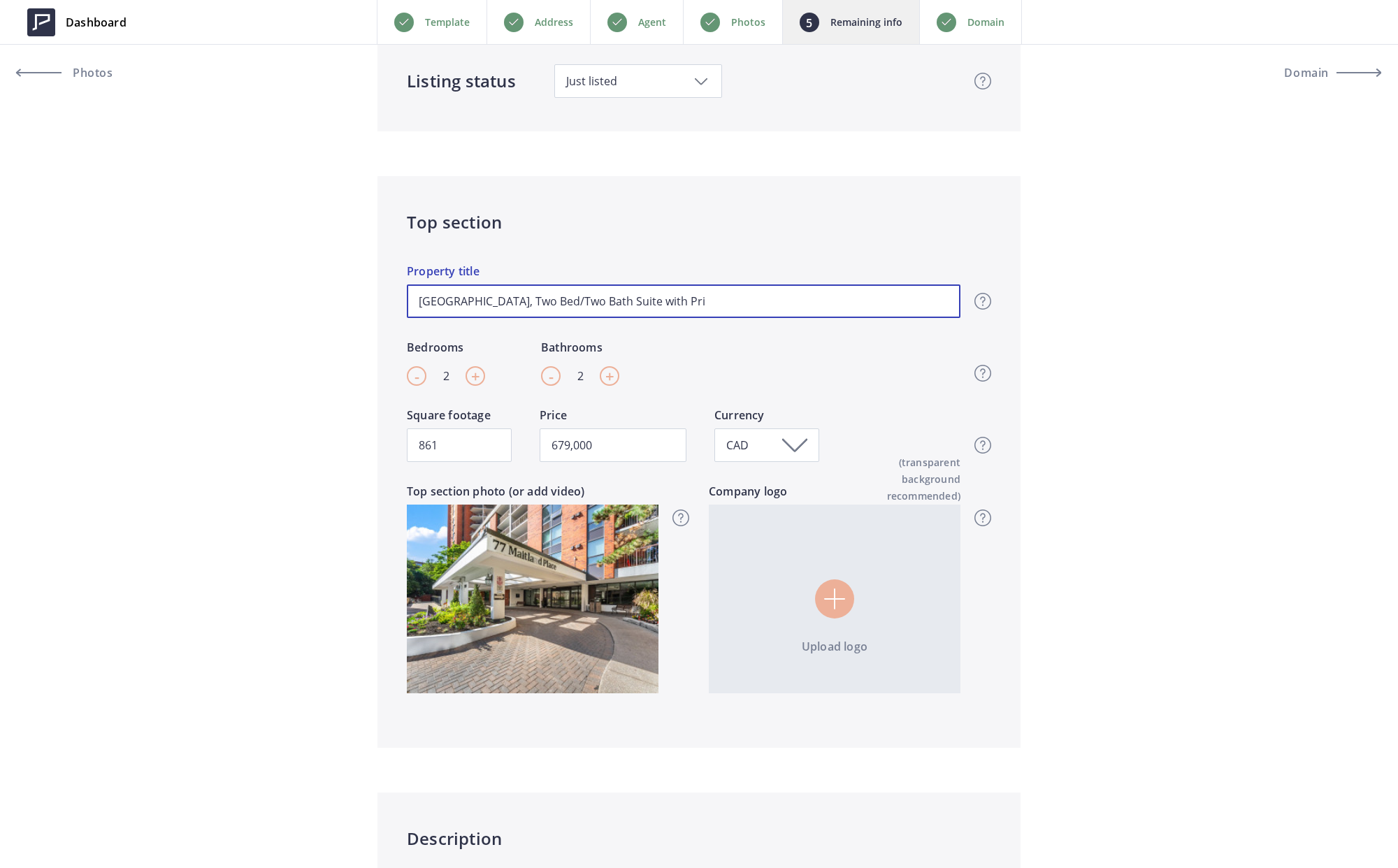
type input "679,000"
type input "[GEOGRAPHIC_DATA], Two Bed/Two Bath Suite with [PERSON_NAME]"
type input "679,000"
type input "[GEOGRAPHIC_DATA], Two Bed/Two Bath Suite with Privat"
type input "679,000"
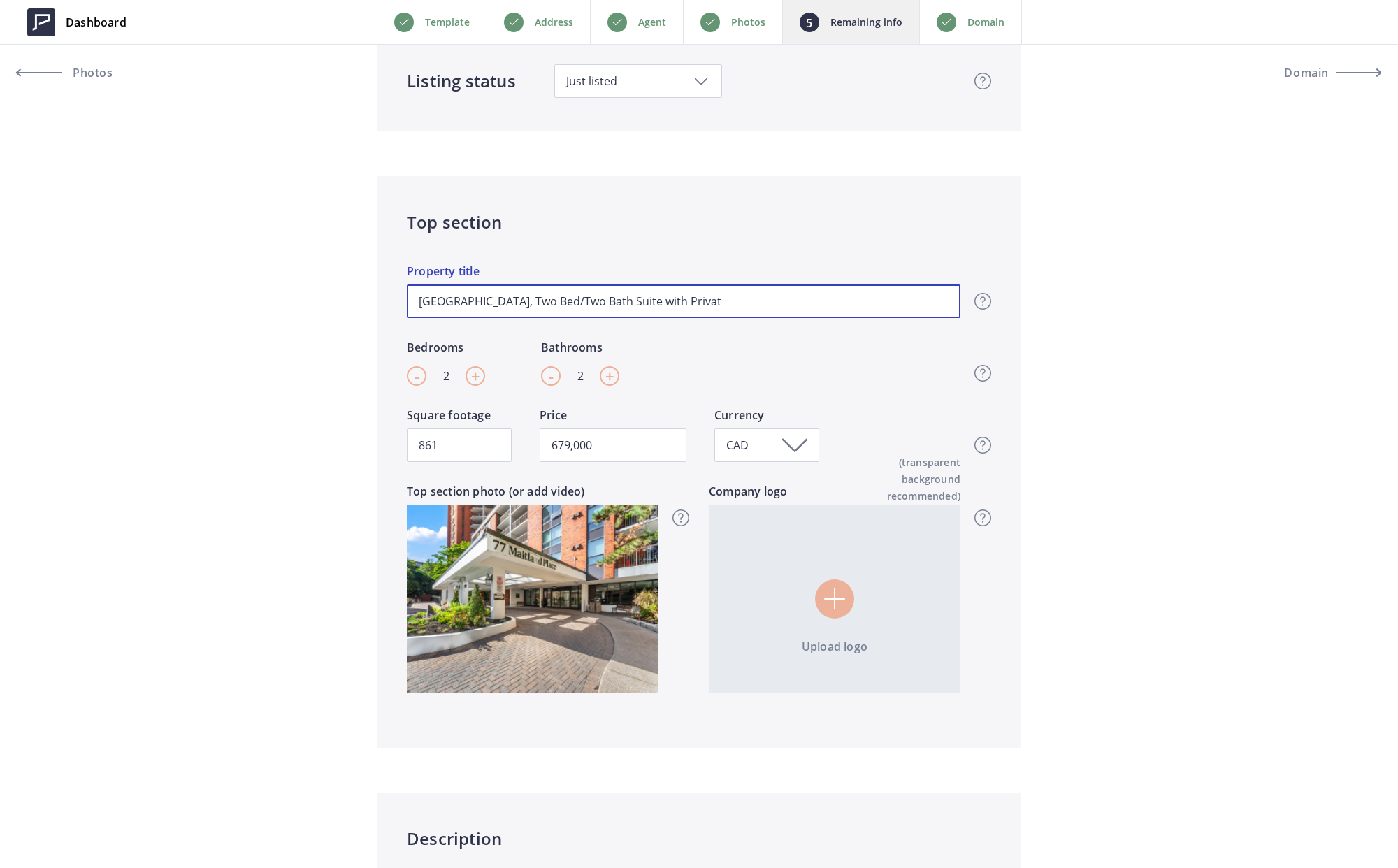
type input "[GEOGRAPHIC_DATA], Two Bed/Two Bath Suite with Private"
type input "679,000"
type input "[GEOGRAPHIC_DATA], Two Bed/Two Bath Suite with Private"
type input "679,000"
type input "[GEOGRAPHIC_DATA], Two Bed/Two Bath Suite with Private T"
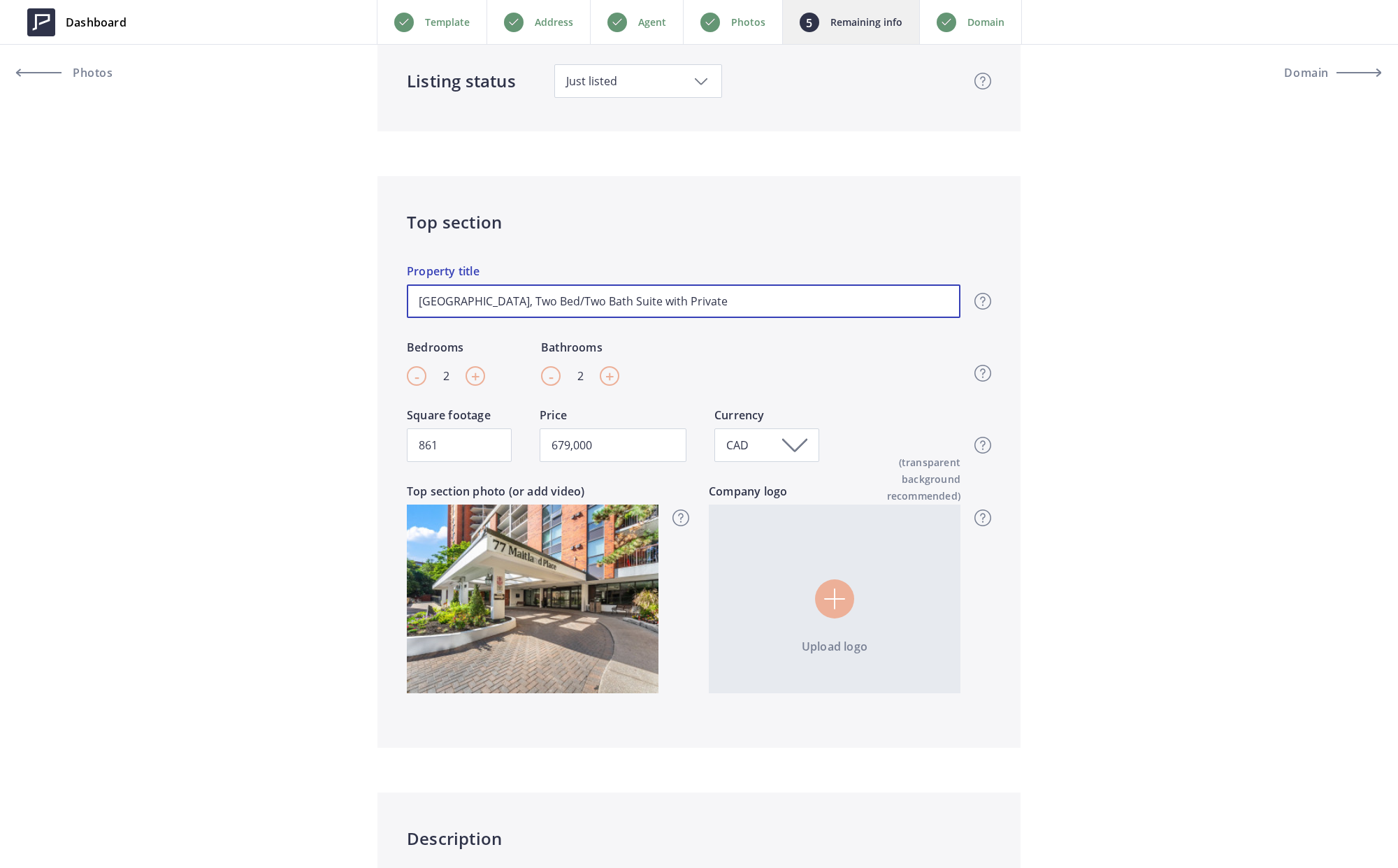
type input "679,000"
type input "[GEOGRAPHIC_DATA], Two Bed/Two Bath Suite with Private Te"
type input "679,000"
type input "[GEOGRAPHIC_DATA], Two Bed/Two Bath Suite with Private Ter"
type input "679,000"
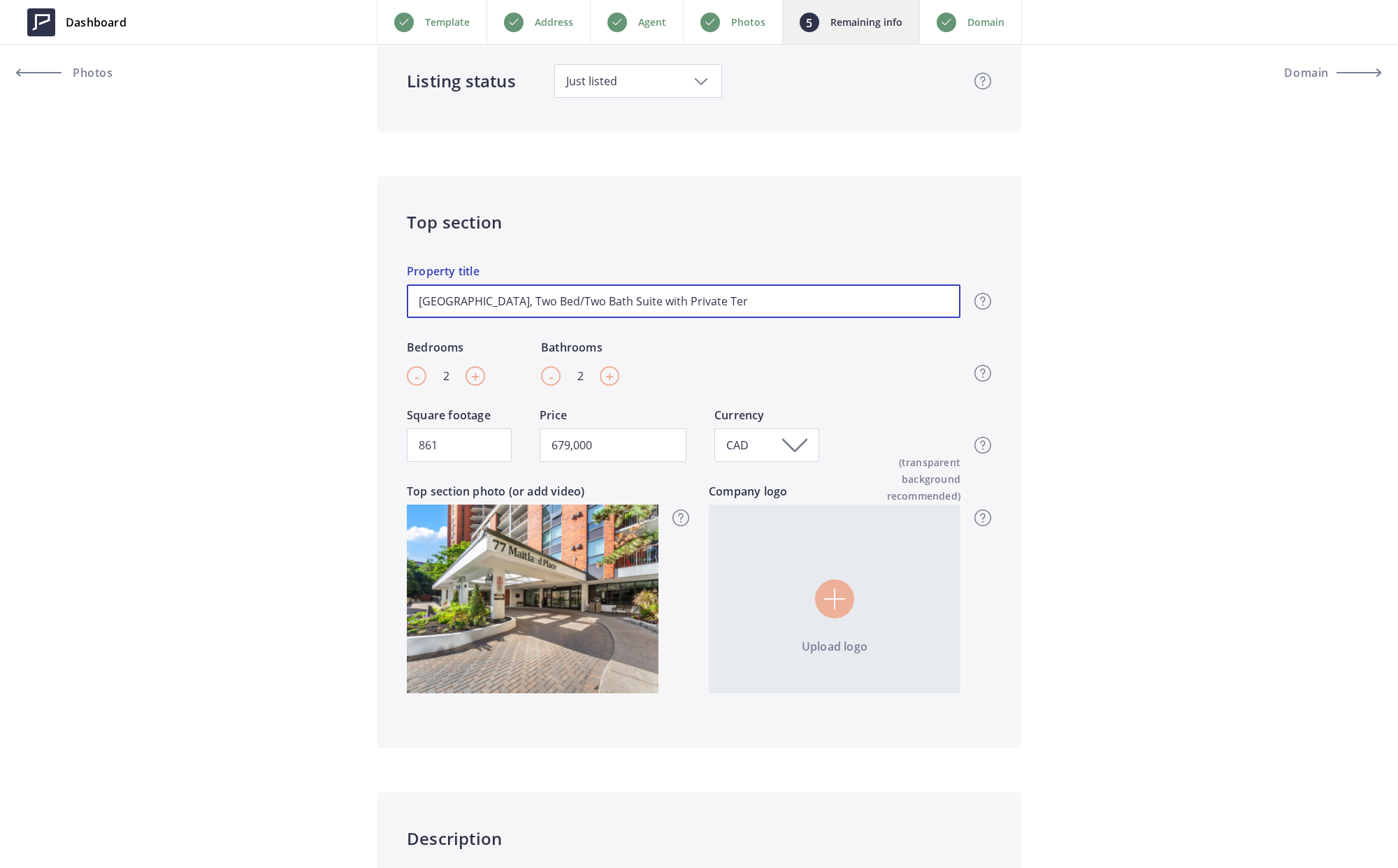
type input "[GEOGRAPHIC_DATA], Two Bed/Two Bath Suite with Private Terr"
type input "679,000"
type input "[GEOGRAPHIC_DATA], Two Bed/Two Bath Suite with Private Terra"
type input "679,000"
type input "[GEOGRAPHIC_DATA], Two Bed/Two Bath Suite with Private Terrac"
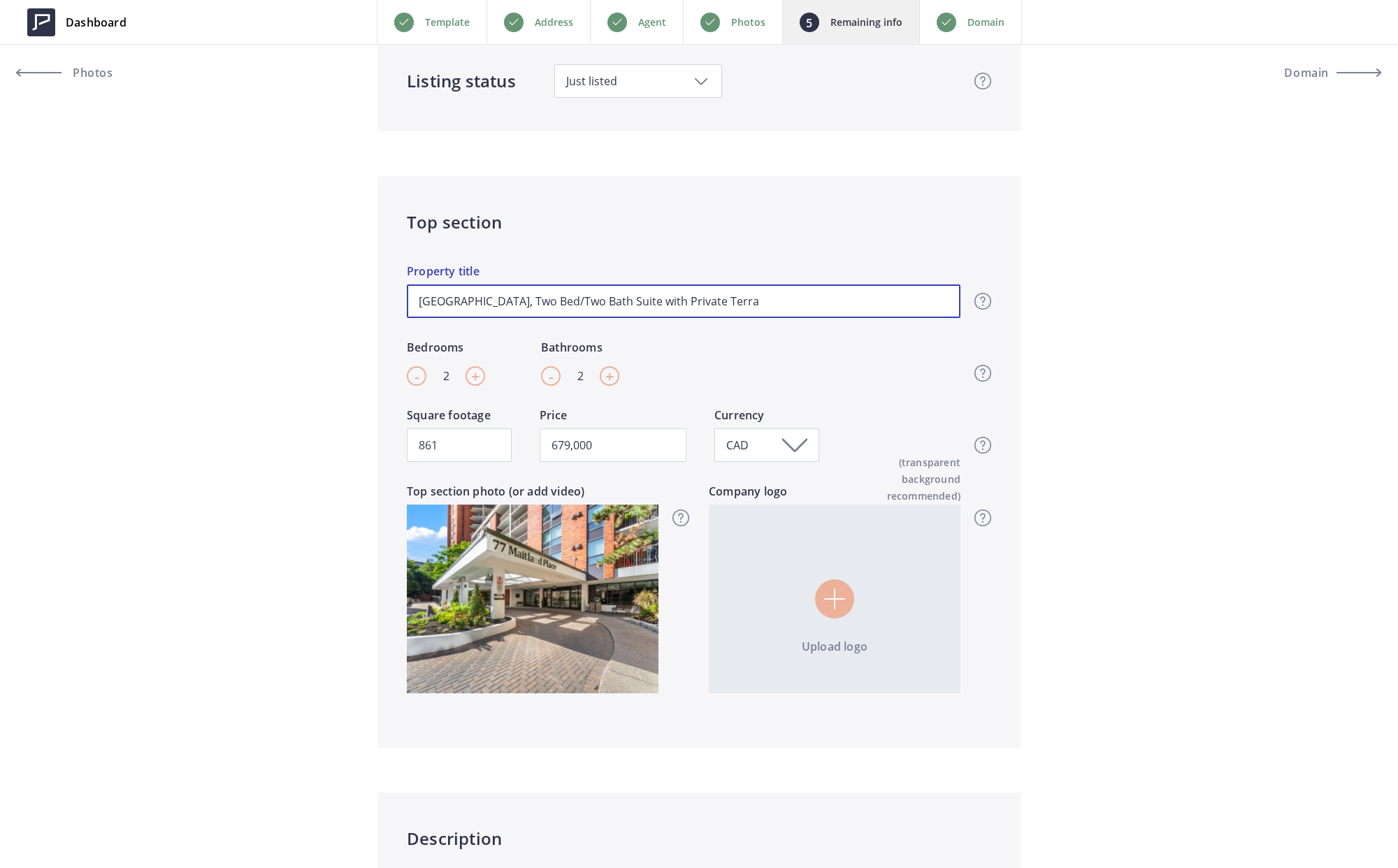
type input "679,000"
type input "[GEOGRAPHIC_DATA], Two Bed/Two Bath Suite with Private Terrace"
type input "679,000"
type input "[GEOGRAPHIC_DATA], Two Bed/Two Bath Suite with Private Terrace"
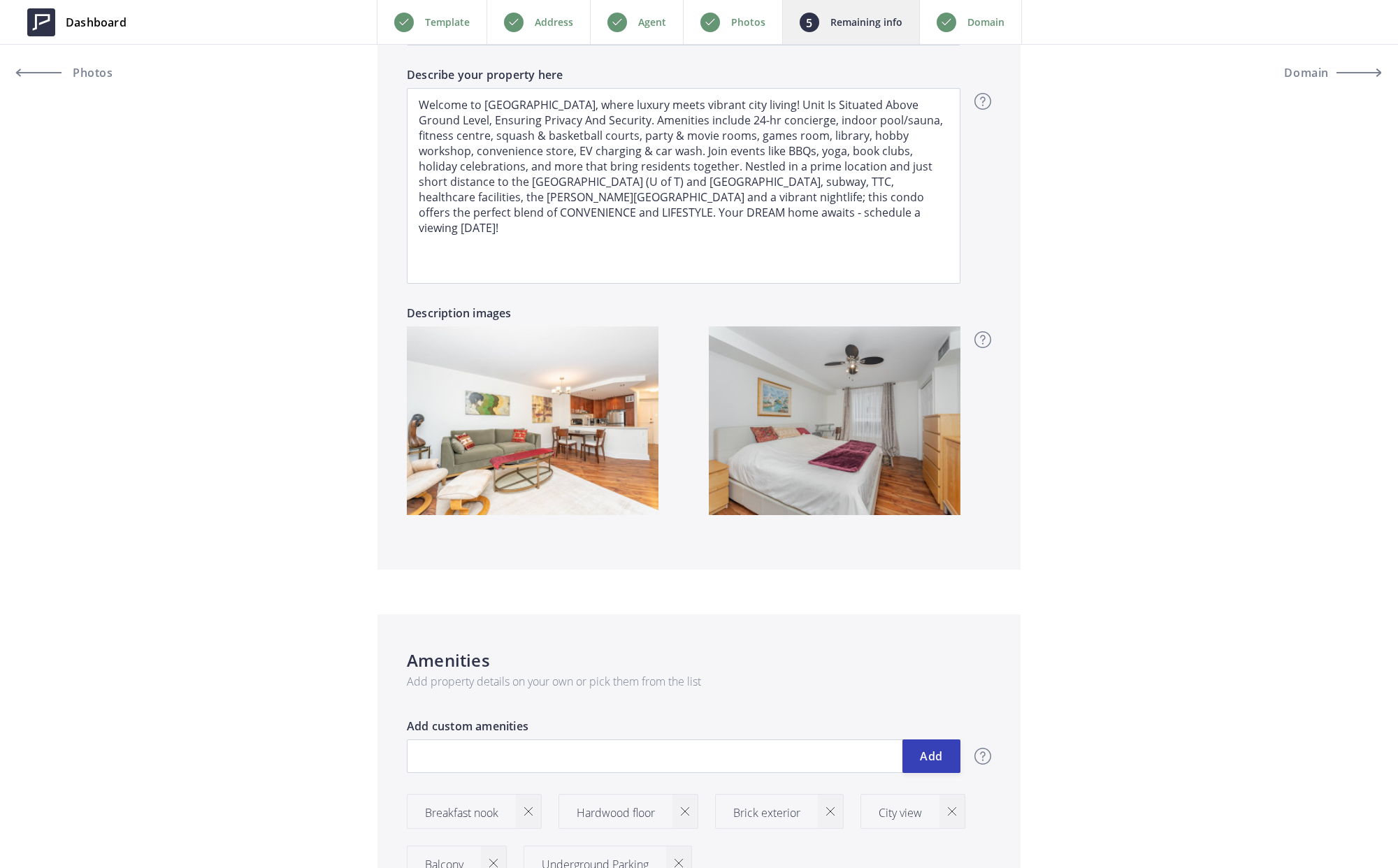
scroll to position [1236, 0]
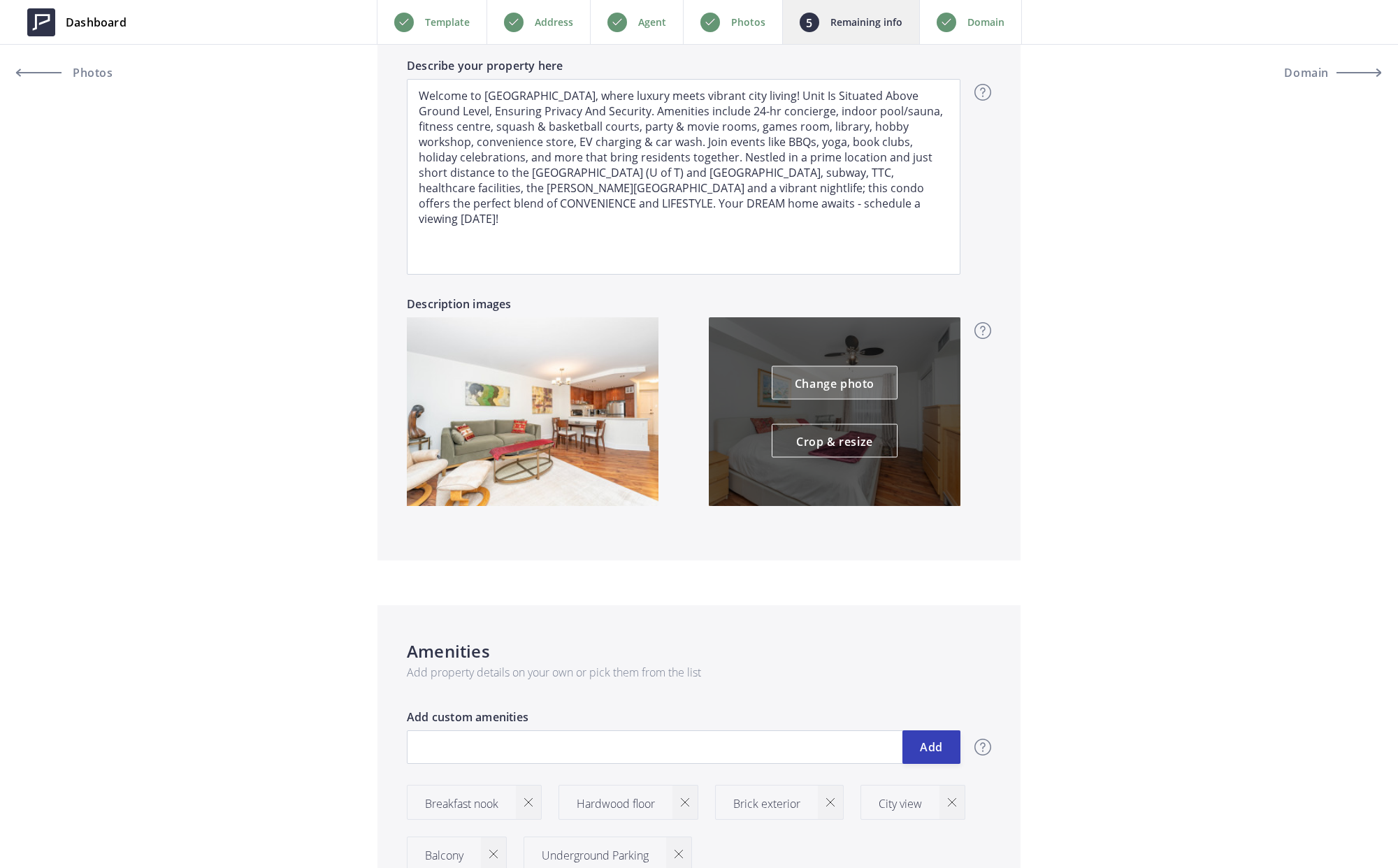
click at [821, 377] on link "Change photo" at bounding box center [835, 383] width 126 height 34
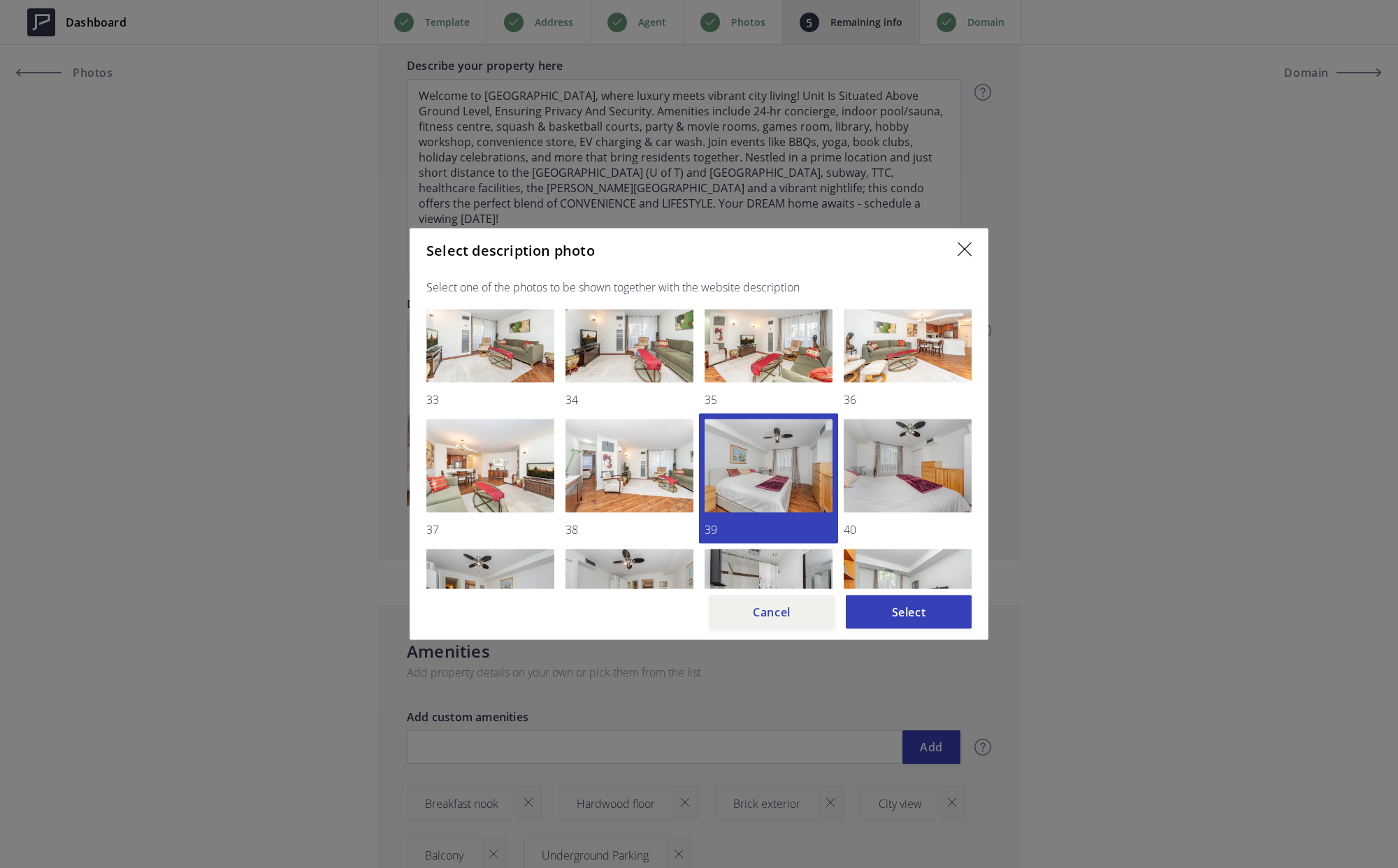
scroll to position [416, 0]
click at [519, 463] on img at bounding box center [490, 466] width 128 height 94
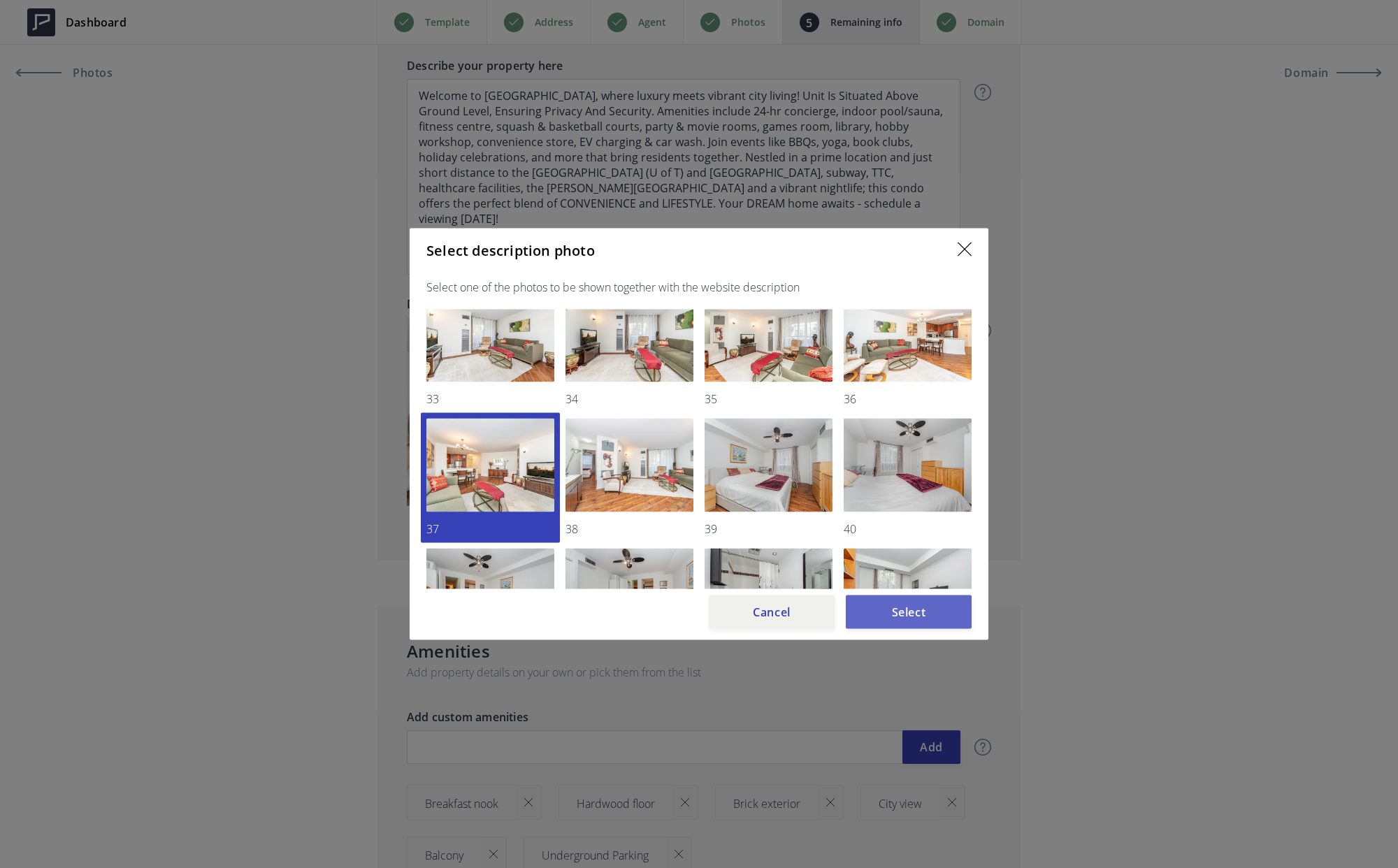
click at [920, 610] on button "Select" at bounding box center [908, 612] width 126 height 34
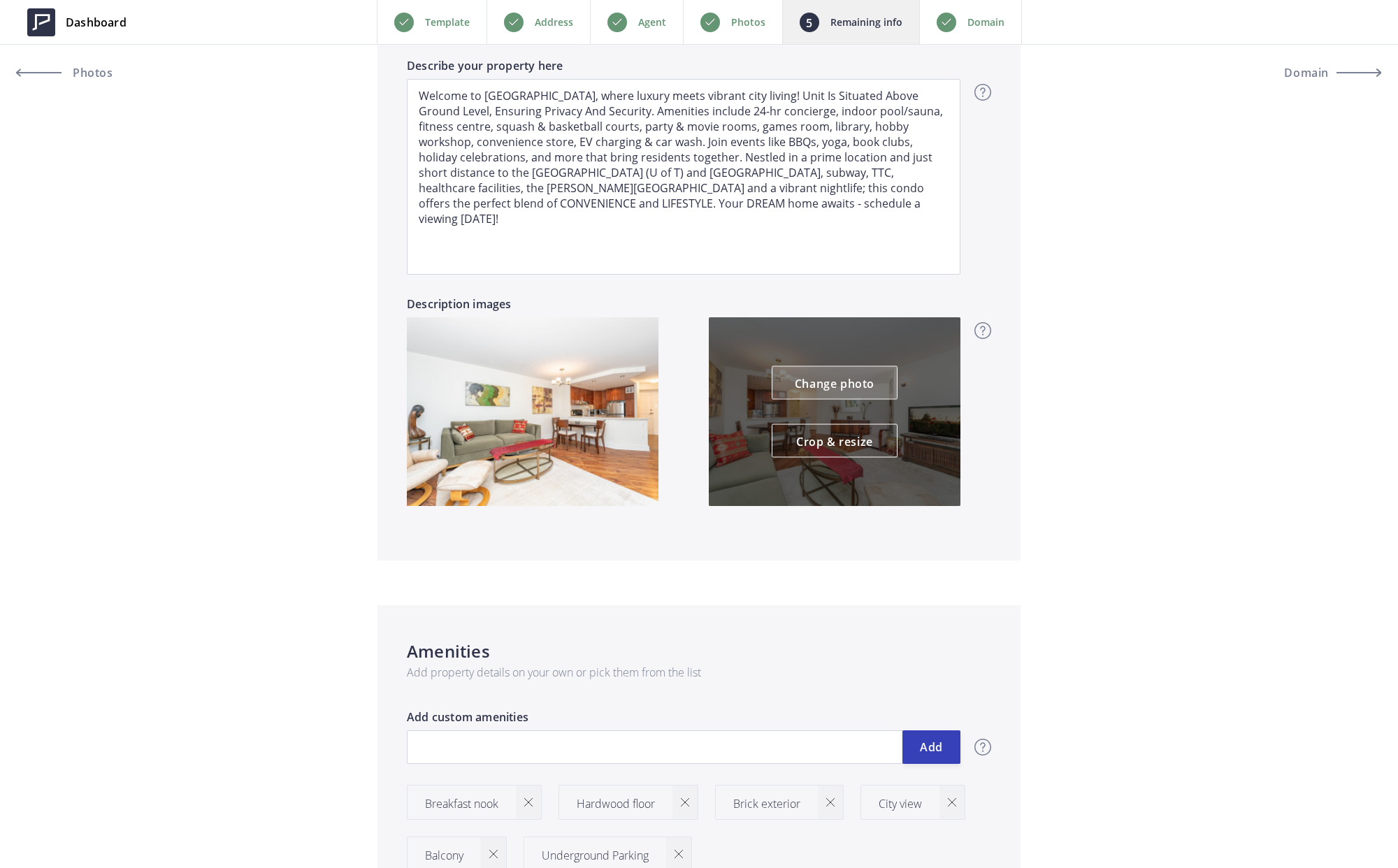
click at [848, 372] on link "Change photo" at bounding box center [835, 383] width 126 height 34
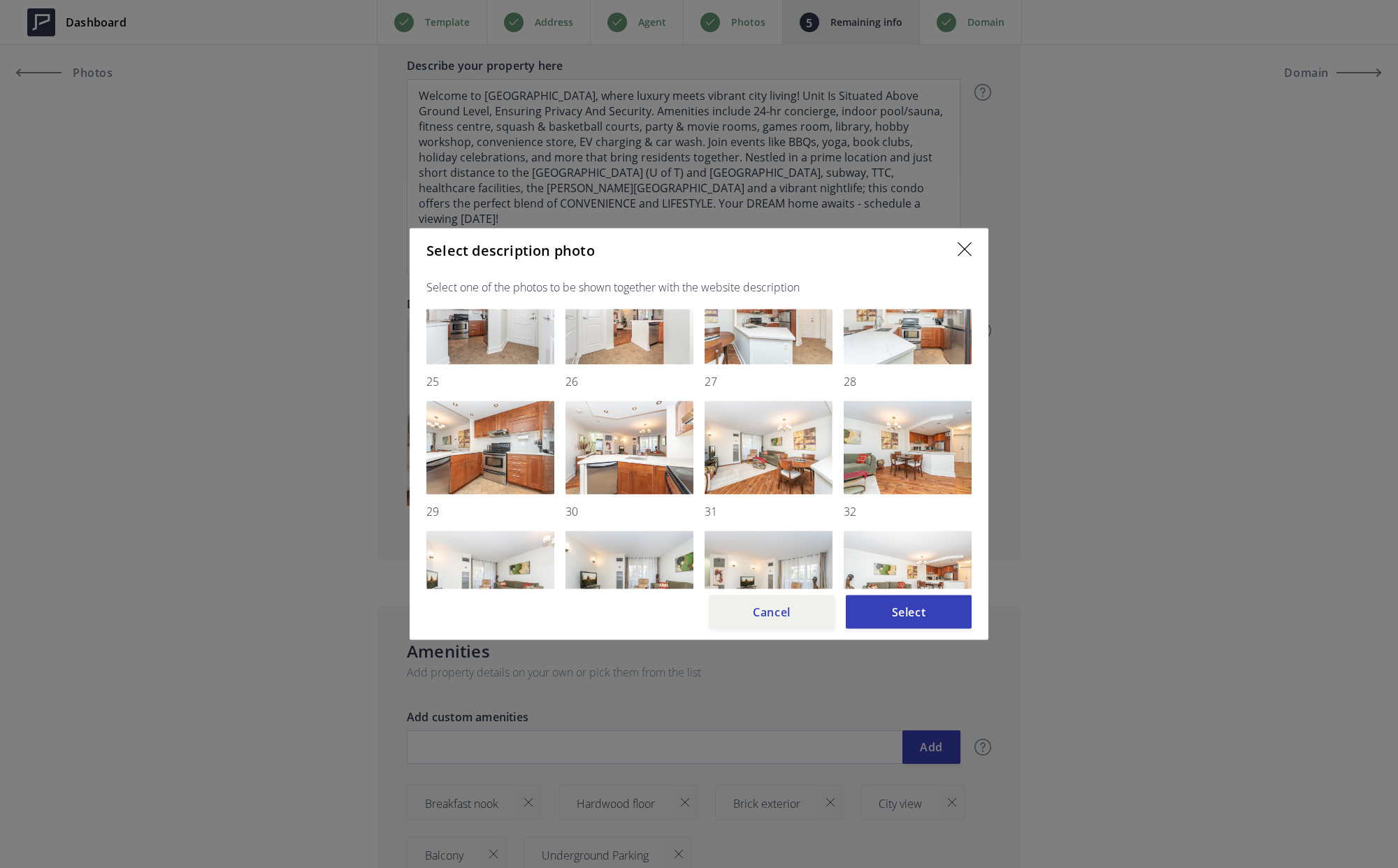
scroll to position [67, 0]
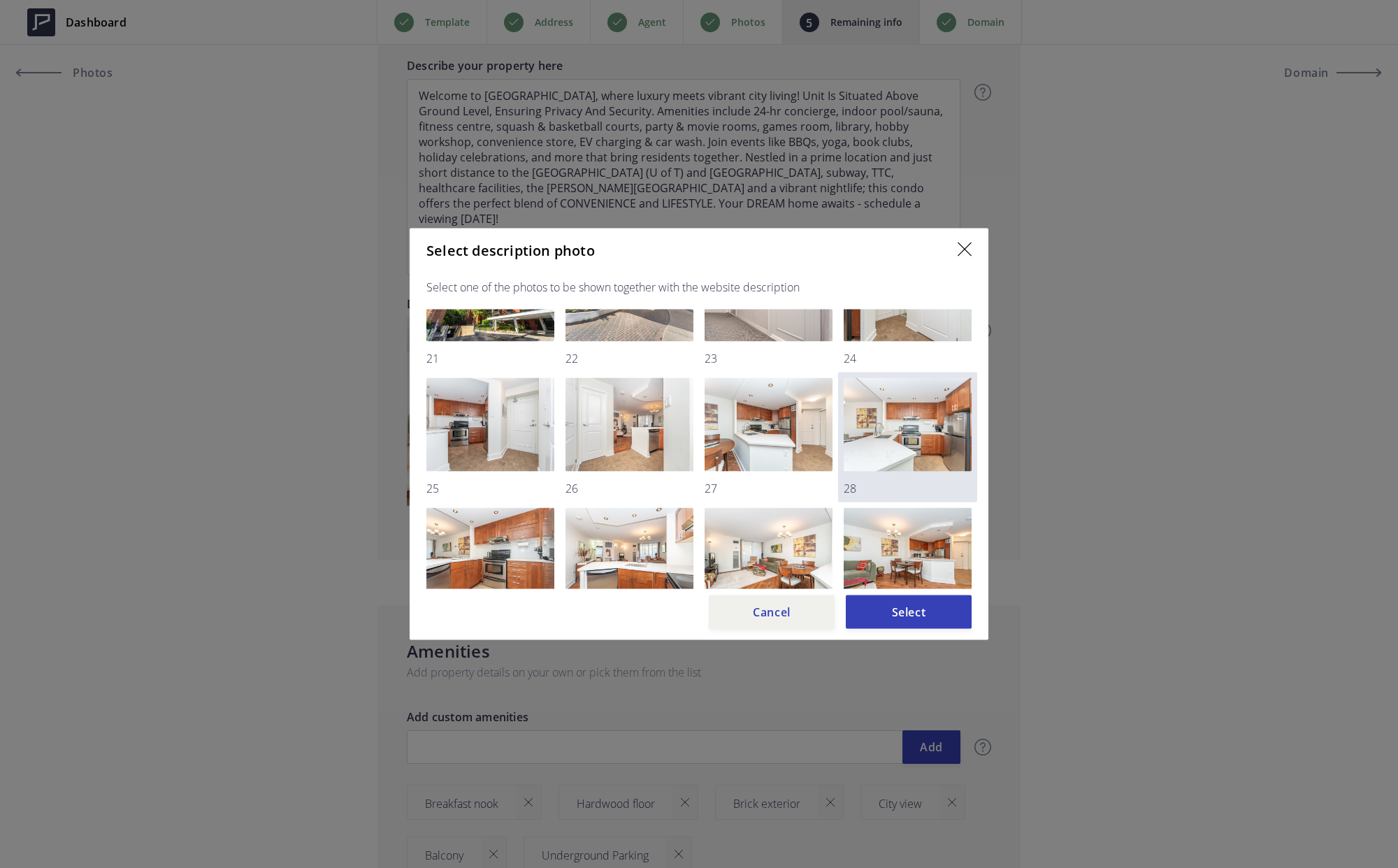
click at [907, 421] on img at bounding box center [908, 425] width 128 height 94
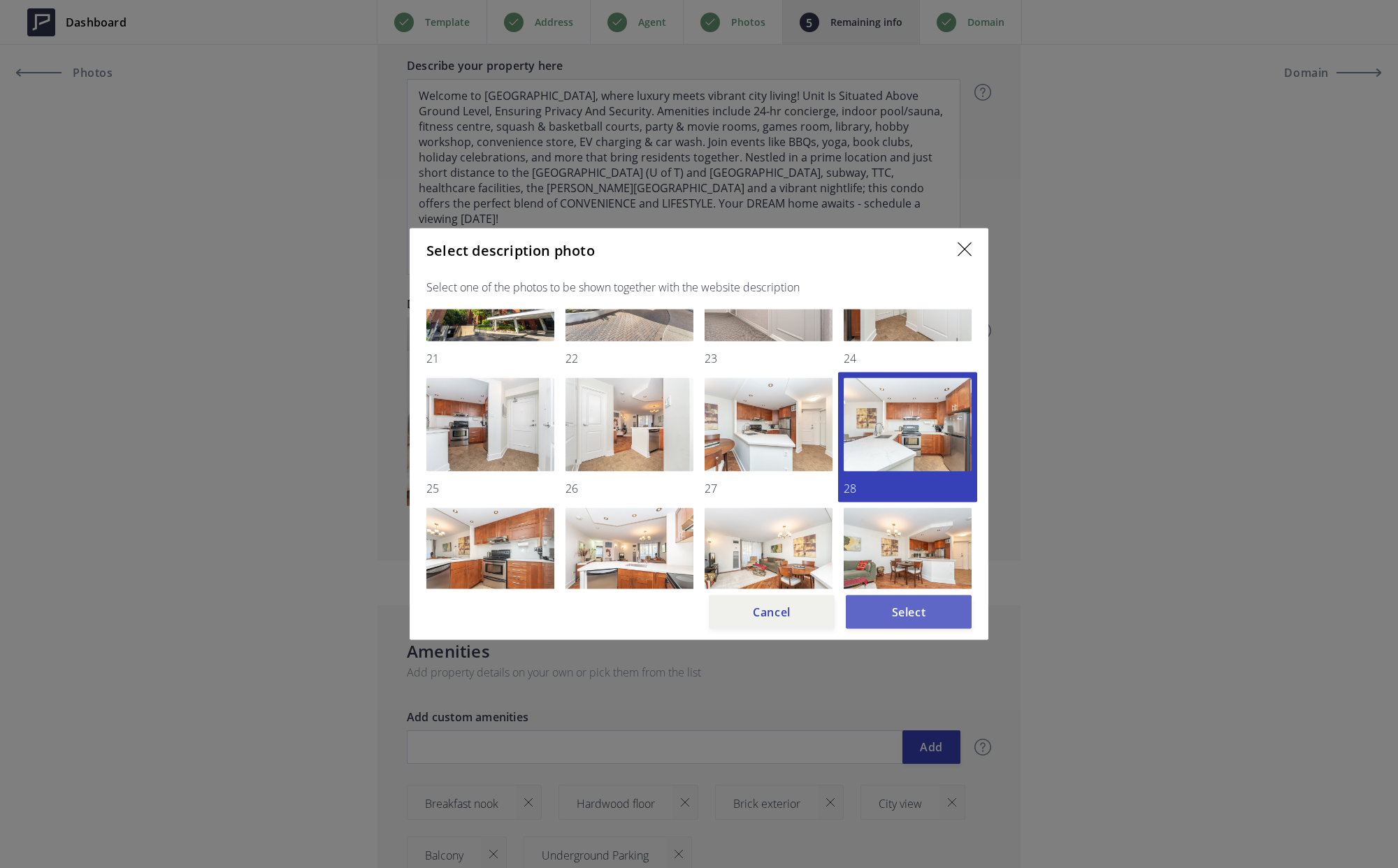
click at [900, 613] on button "Select" at bounding box center [908, 612] width 126 height 34
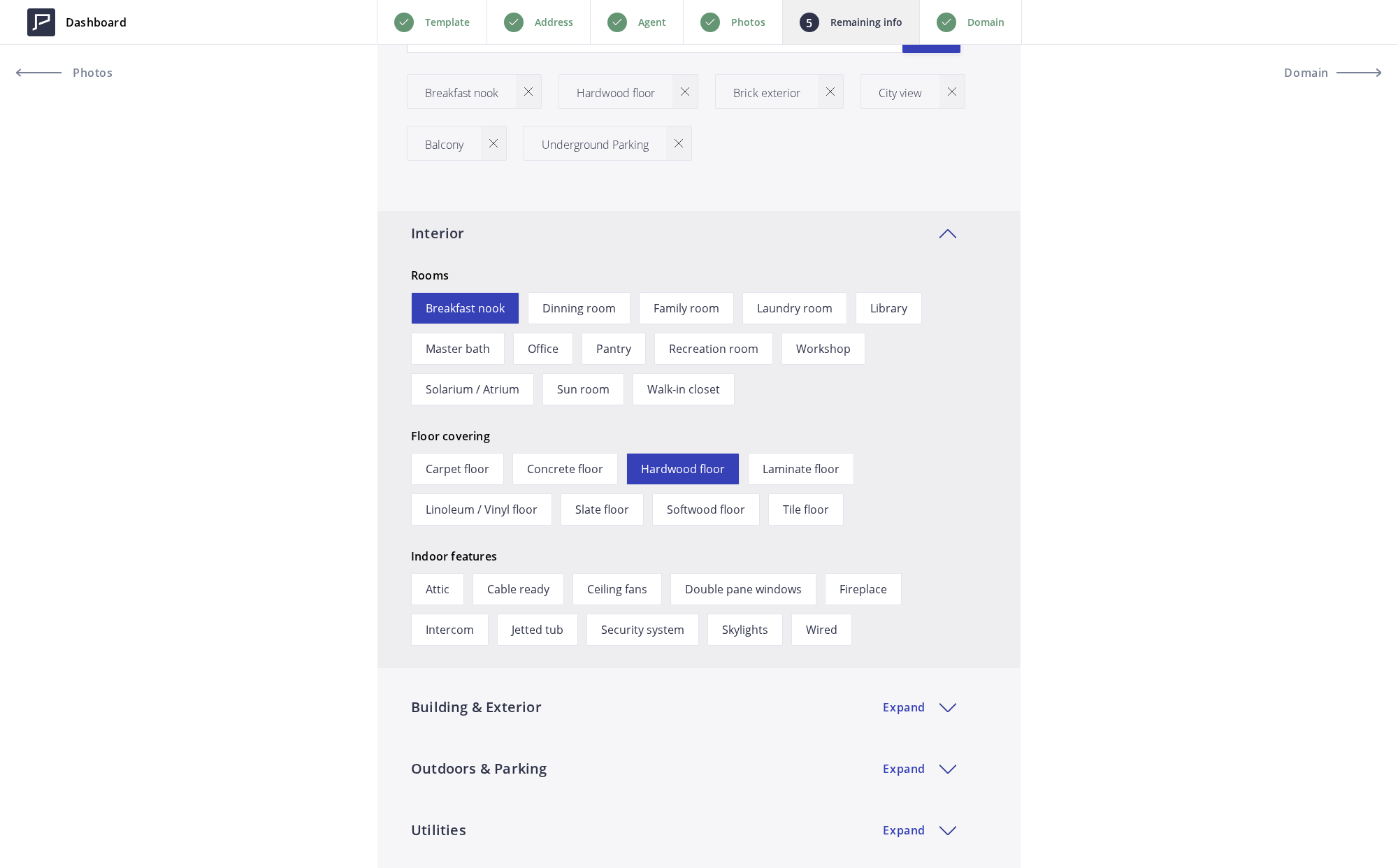
scroll to position [1945, 0]
click at [773, 465] on span "Laminate floor" at bounding box center [801, 471] width 107 height 32
click at [669, 468] on span "Hardwood floor" at bounding box center [683, 471] width 113 height 32
click at [472, 309] on span "Breakfast nook" at bounding box center [466, 310] width 109 height 32
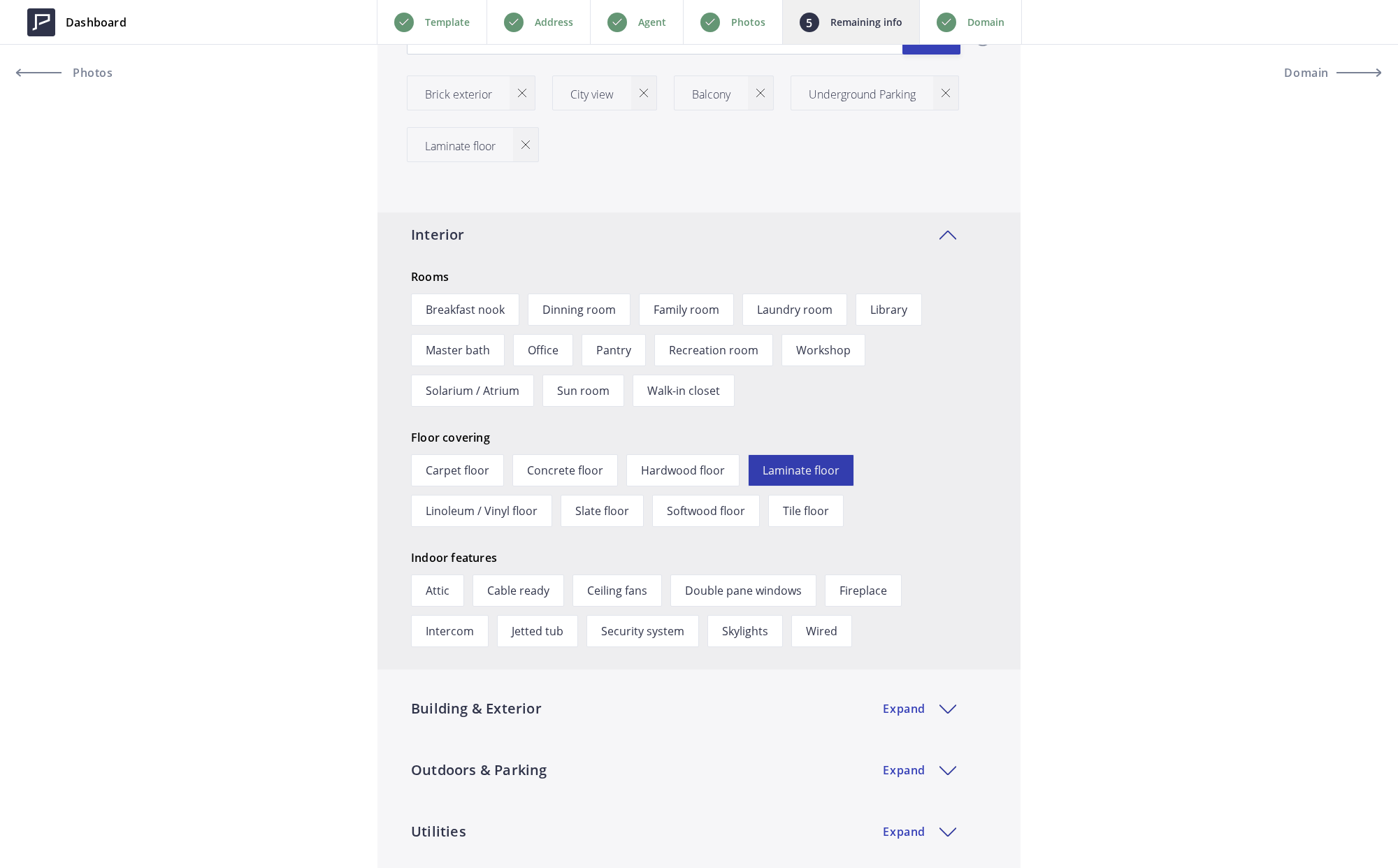
click at [778, 469] on span "Laminate floor" at bounding box center [801, 471] width 107 height 32
type input "679,000"
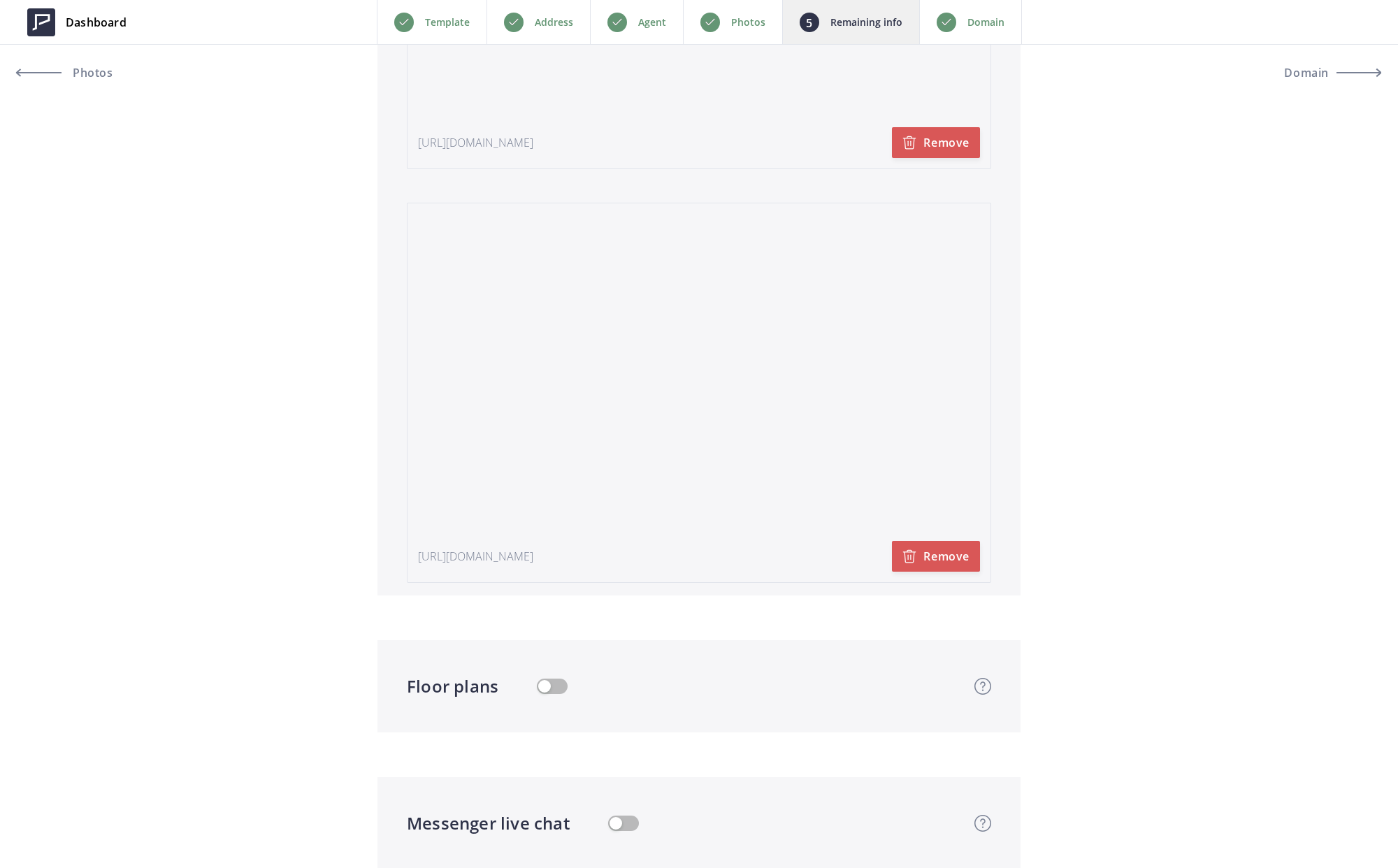
scroll to position [3559, 0]
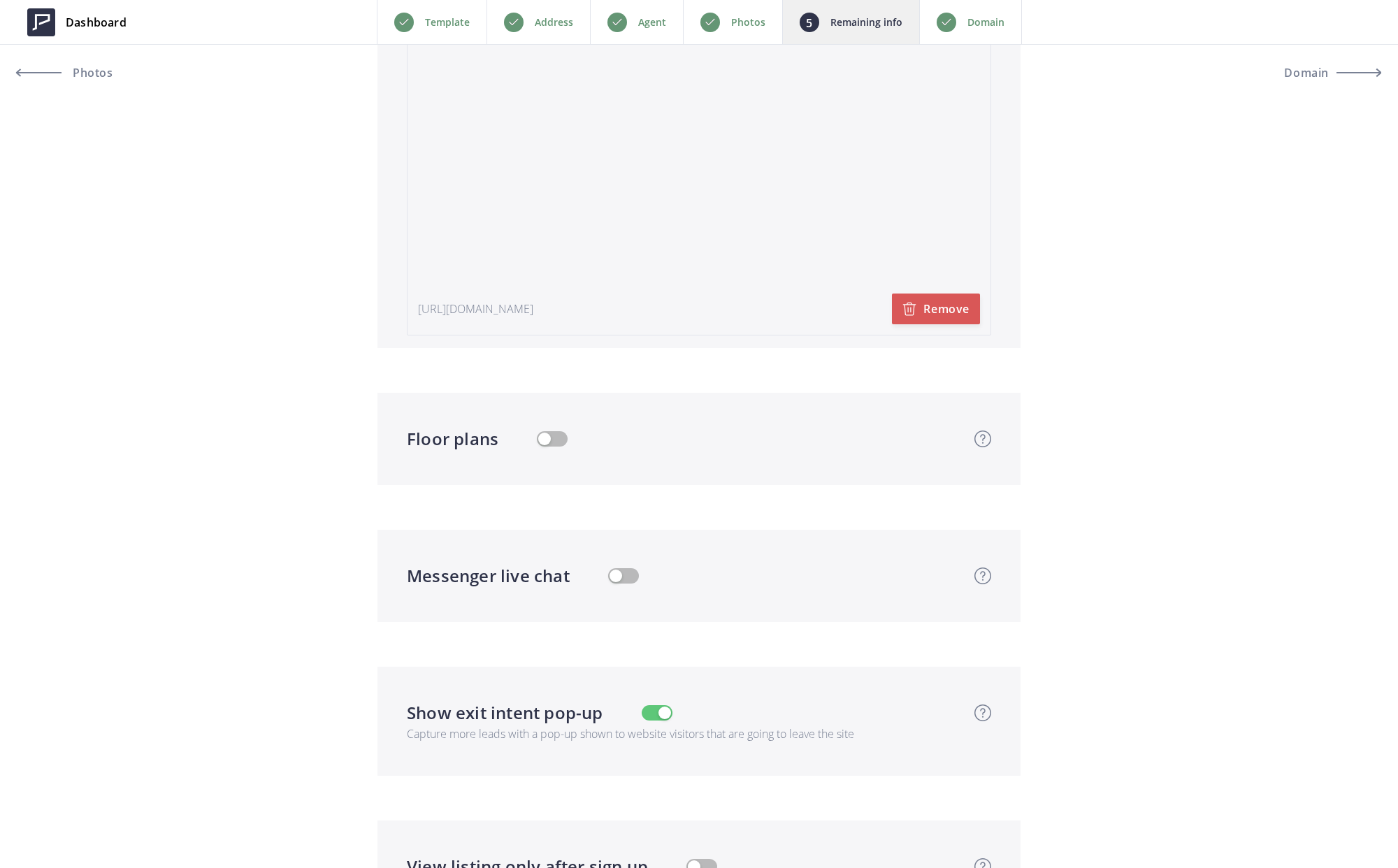
click at [746, 20] on p "Photos" at bounding box center [748, 22] width 35 height 17
